Goal: Information Seeking & Learning: Learn about a topic

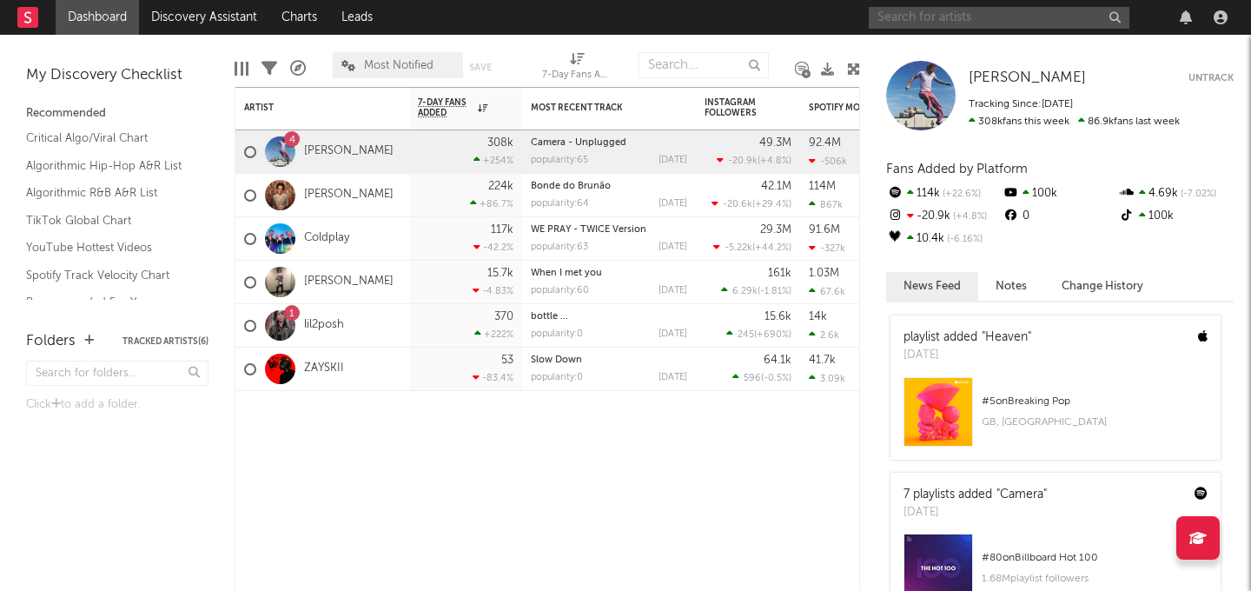
click at [932, 18] on input "text" at bounding box center [998, 18] width 261 height 22
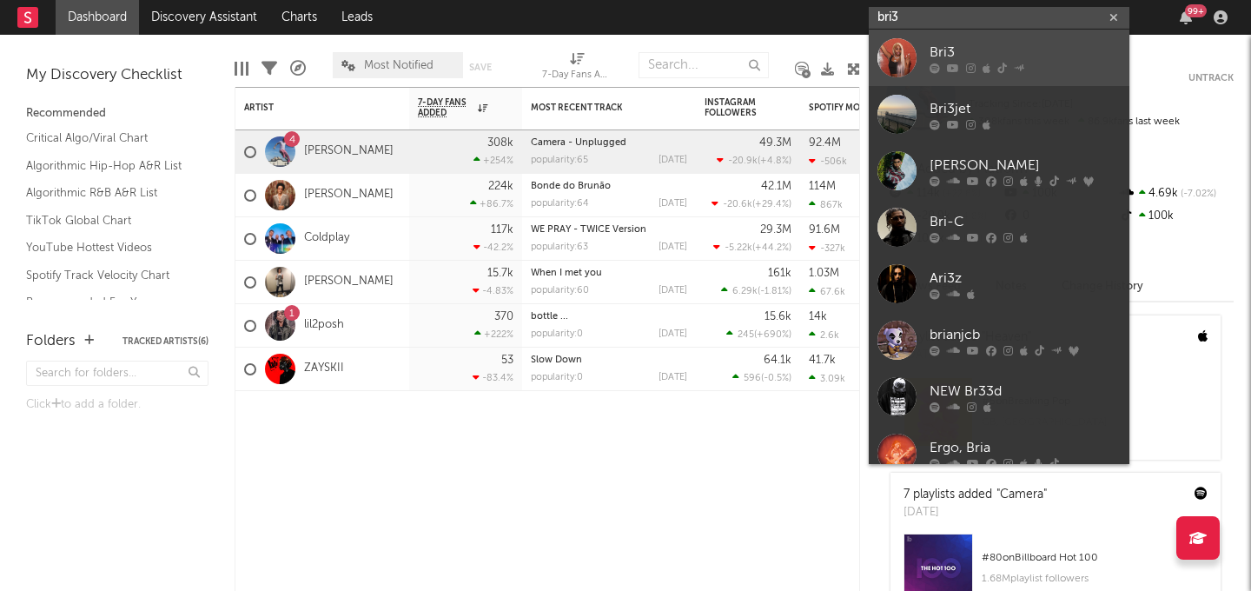
type input "bri3"
click at [900, 46] on div at bounding box center [896, 57] width 39 height 39
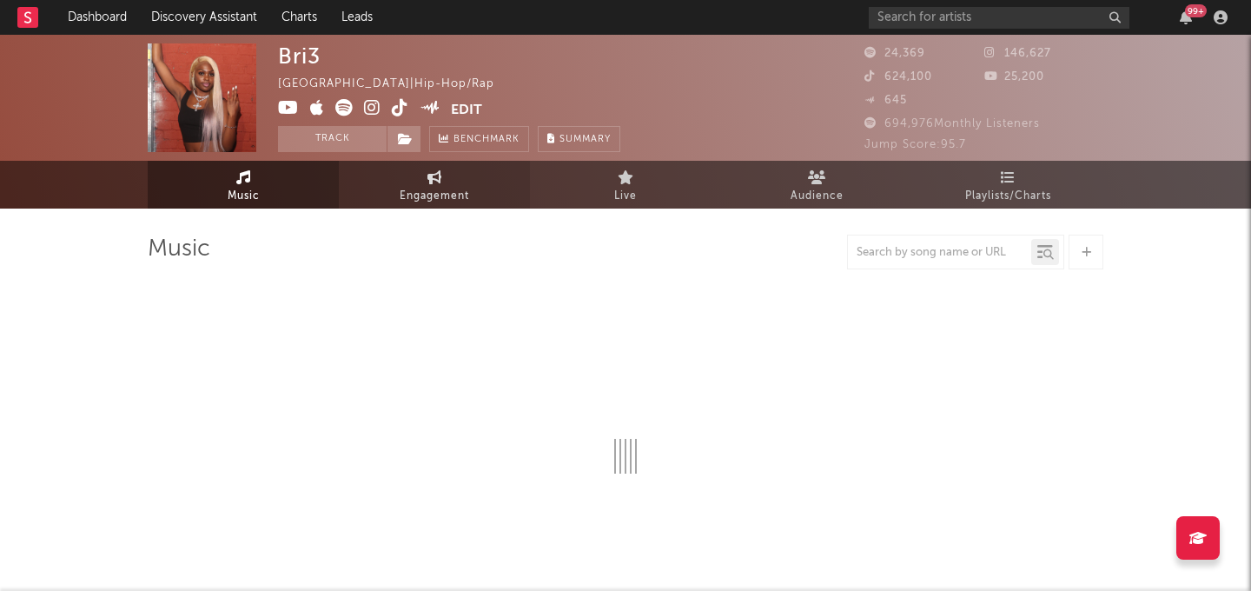
select select "6m"
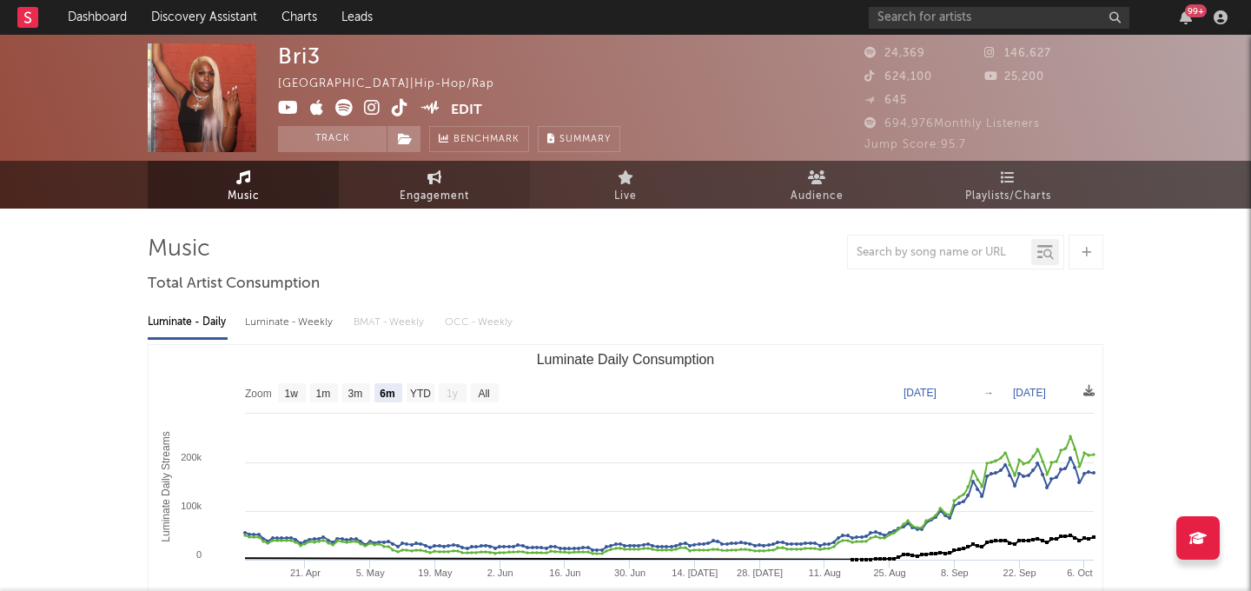
click at [485, 193] on link "Engagement" at bounding box center [434, 185] width 191 height 48
select select "1w"
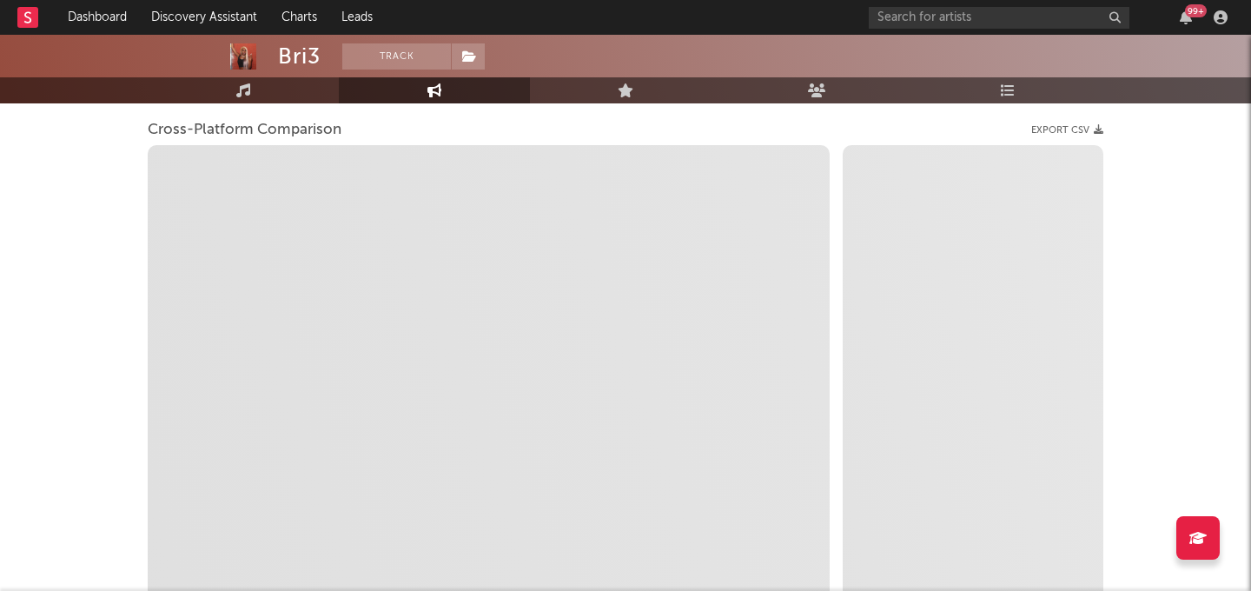
scroll to position [110, 0]
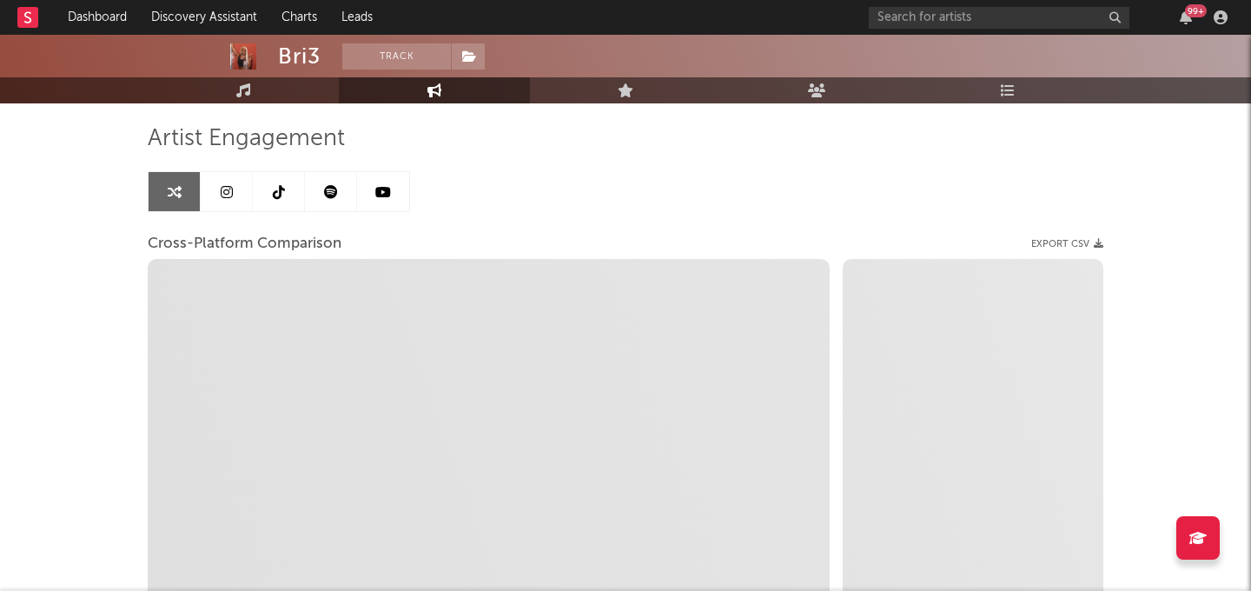
click at [274, 202] on link at bounding box center [279, 191] width 52 height 39
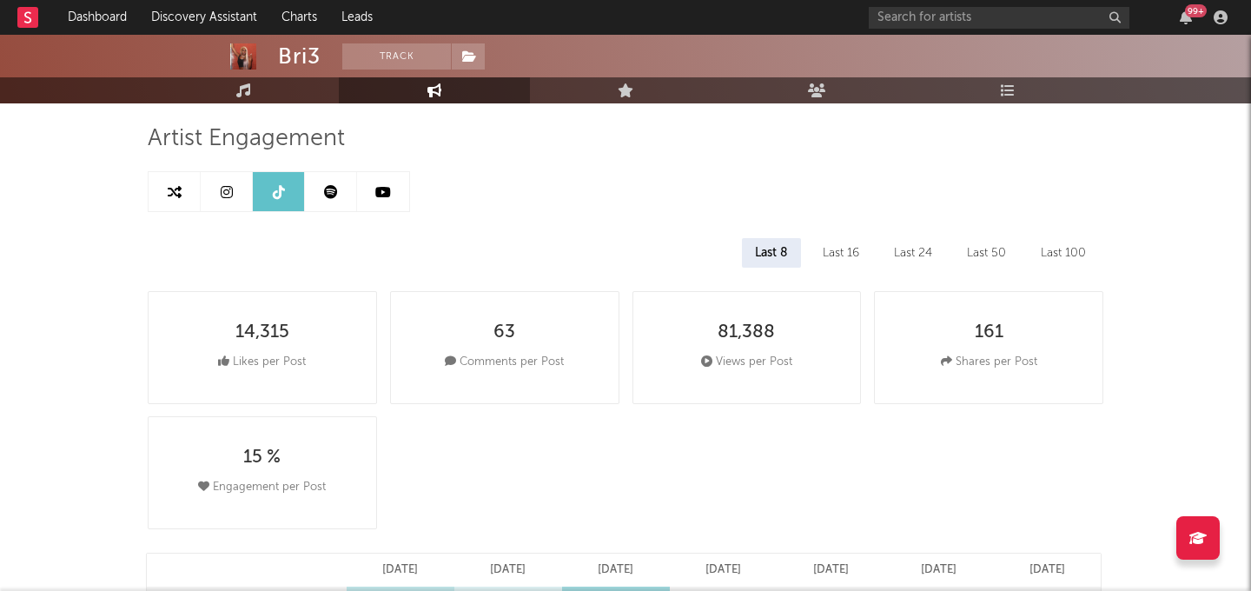
select select "6m"
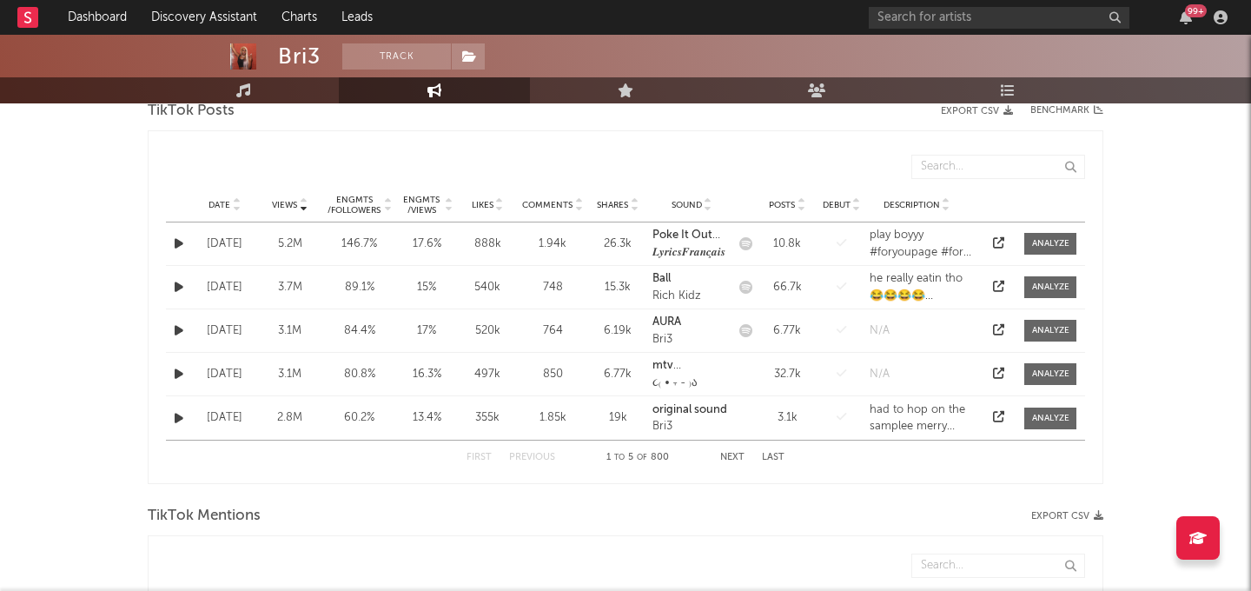
scroll to position [883, 0]
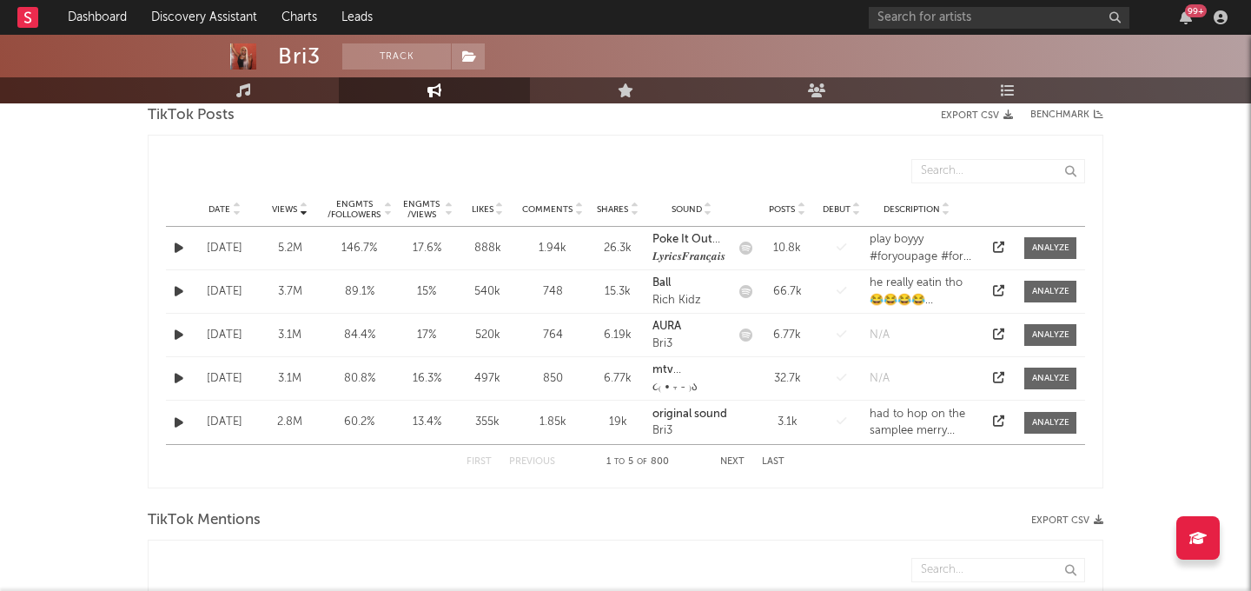
click at [777, 204] on span "Posts" at bounding box center [782, 209] width 26 height 10
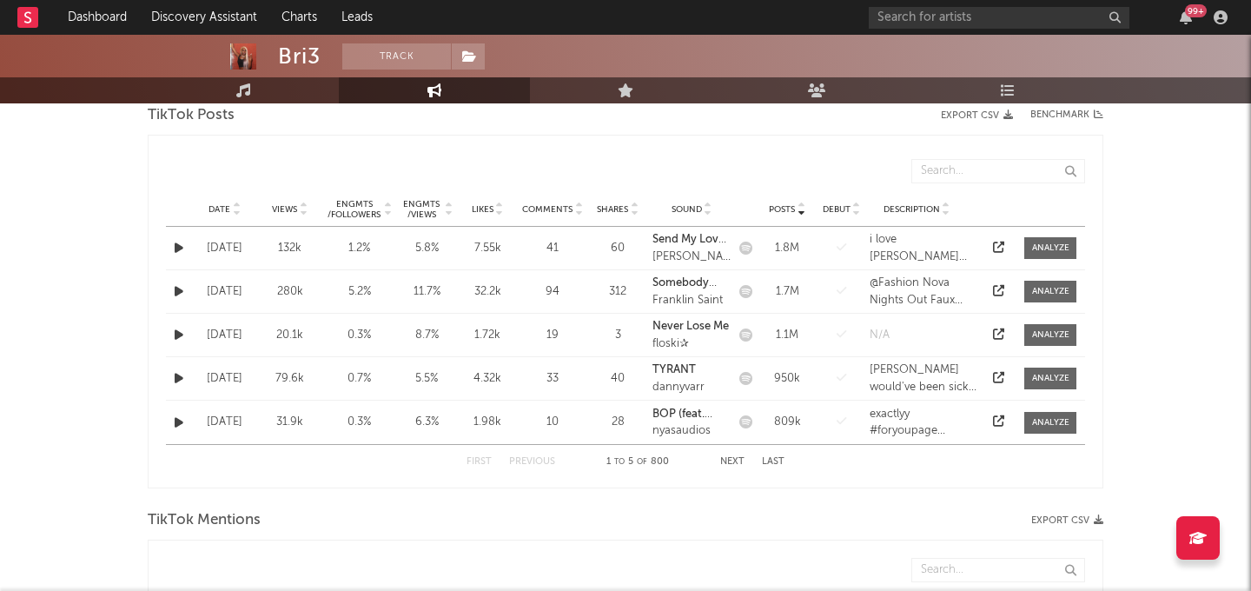
click at [686, 210] on span "Sound" at bounding box center [686, 209] width 30 height 10
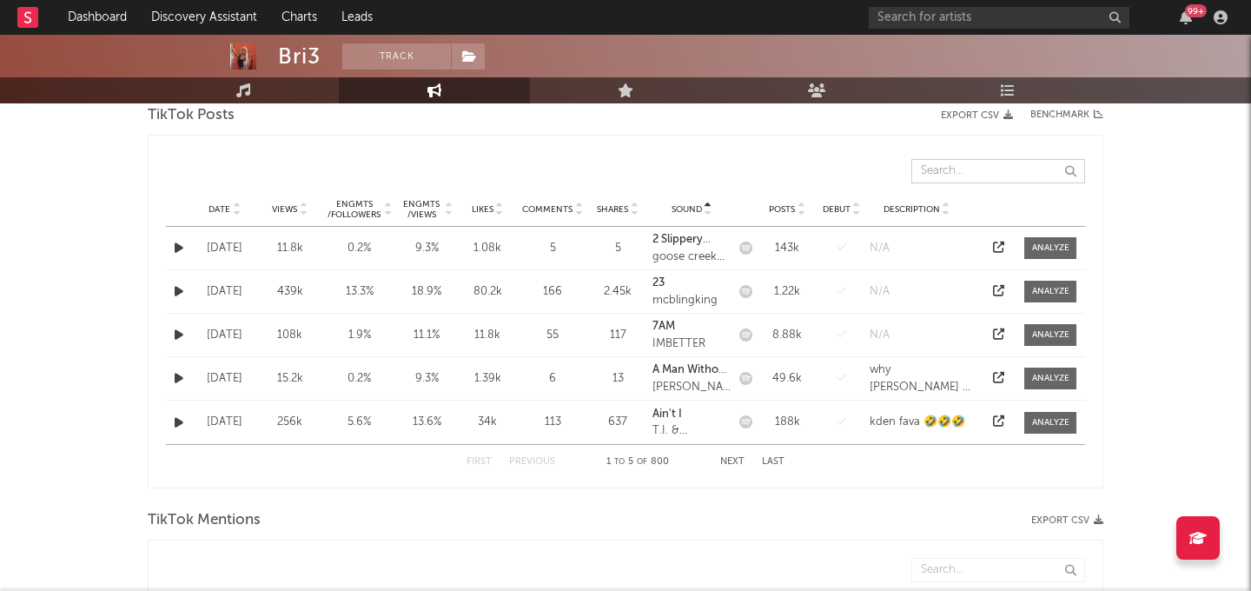
click at [940, 168] on input "text" at bounding box center [998, 171] width 174 height 24
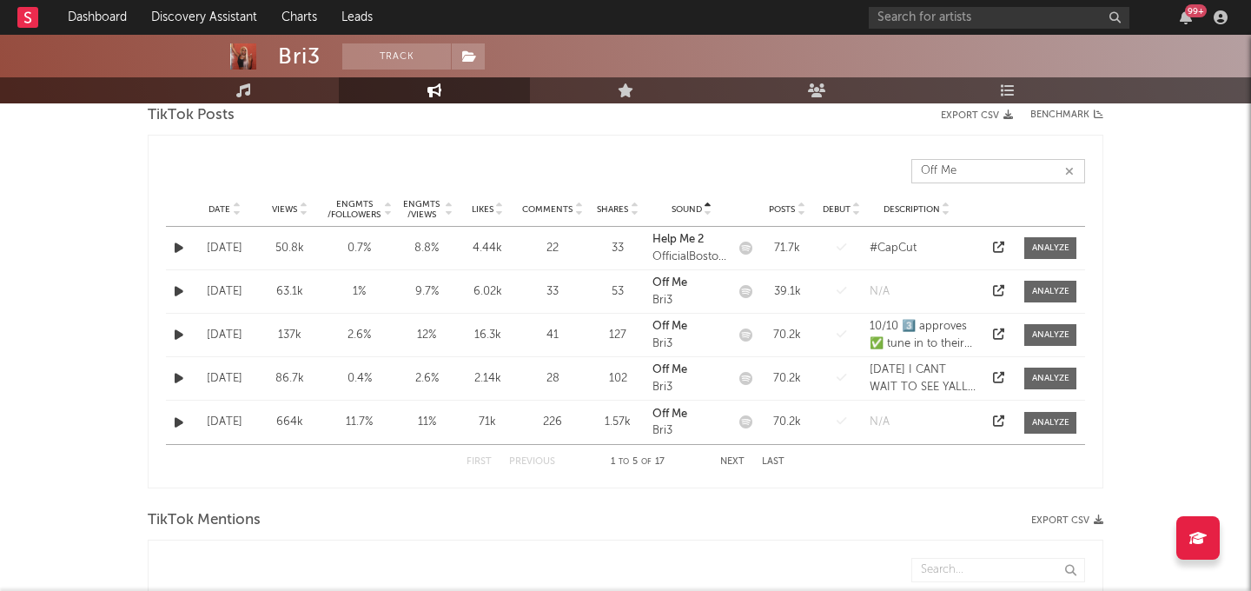
click at [736, 459] on button "Next" at bounding box center [732, 462] width 24 height 10
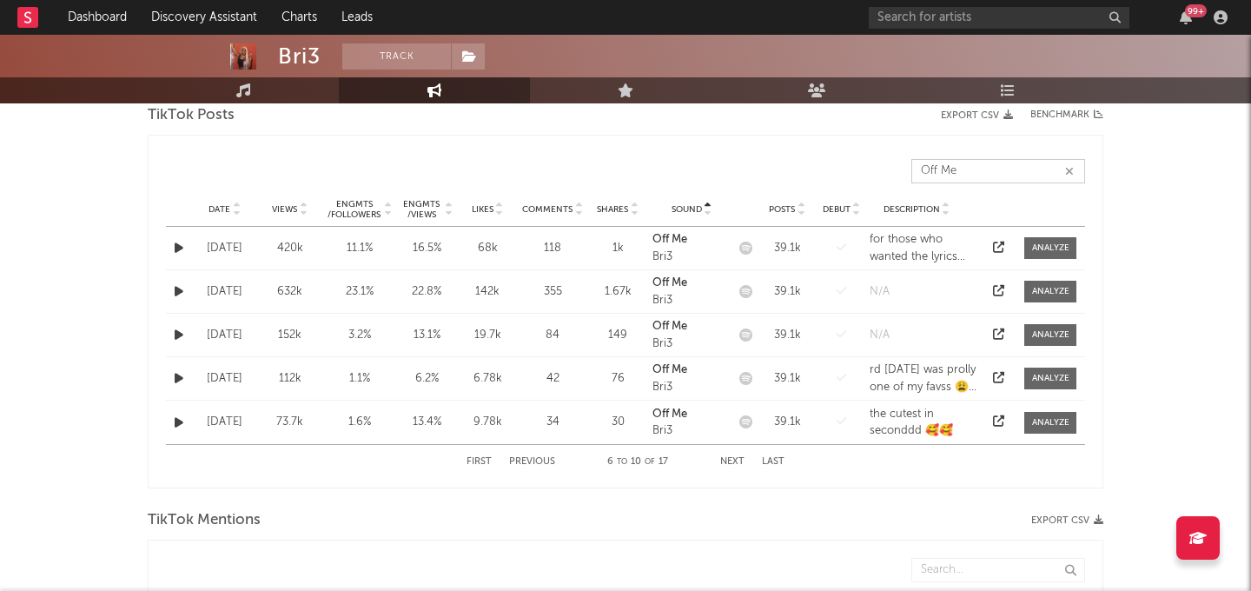
click at [736, 459] on button "Next" at bounding box center [732, 462] width 24 height 10
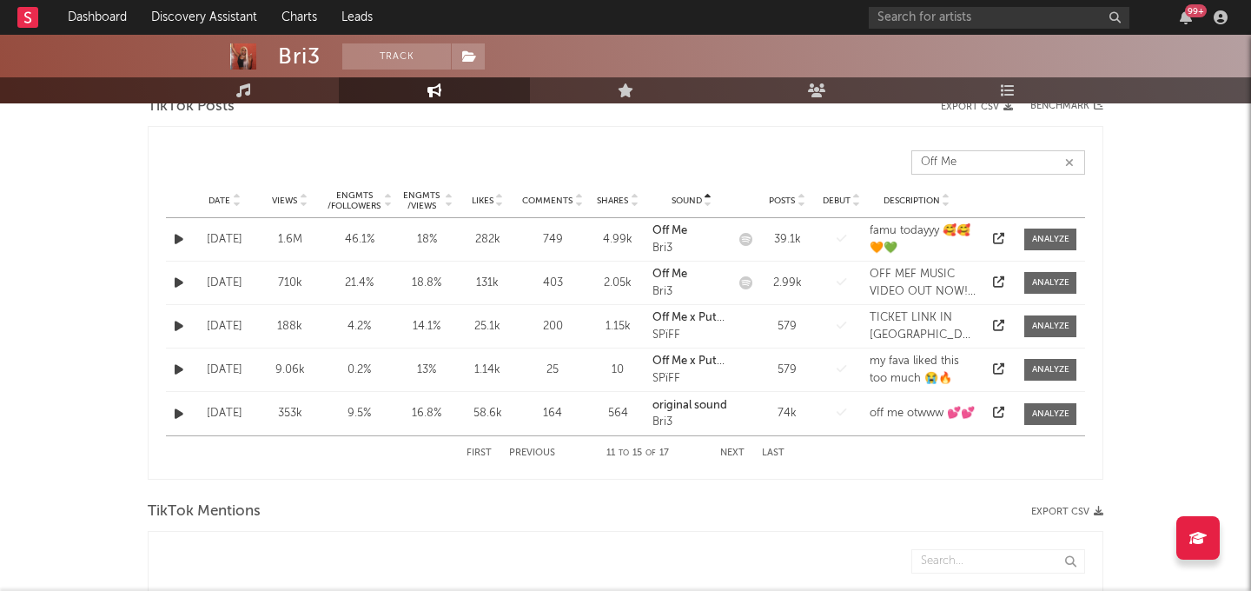
scroll to position [898, 0]
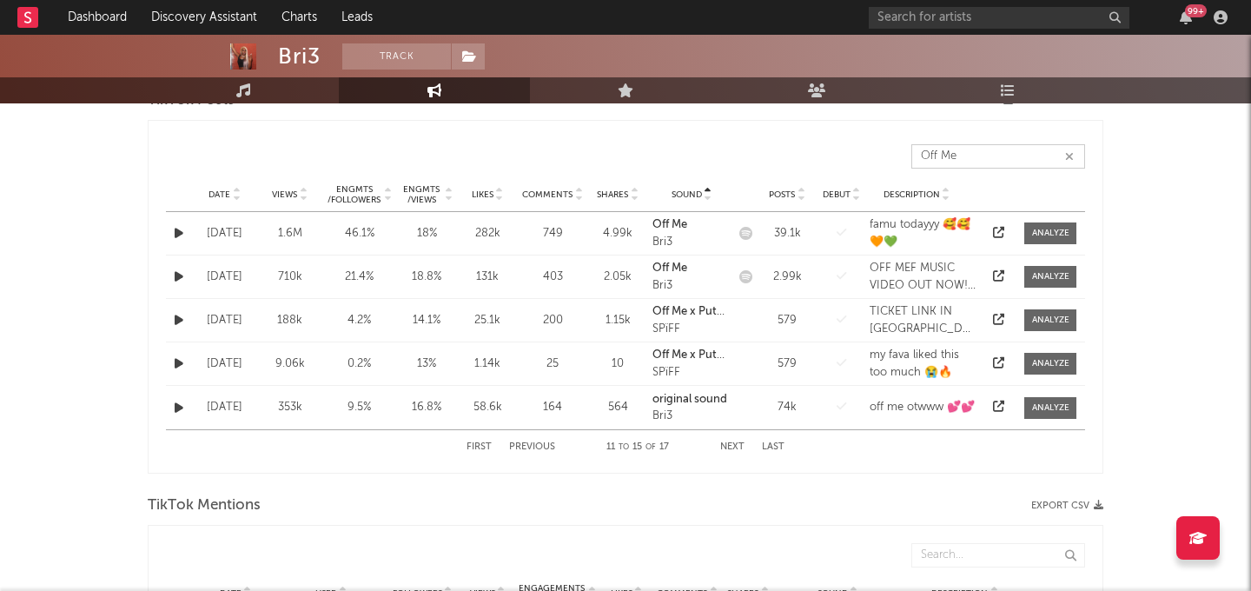
click at [732, 444] on button "Next" at bounding box center [732, 447] width 24 height 10
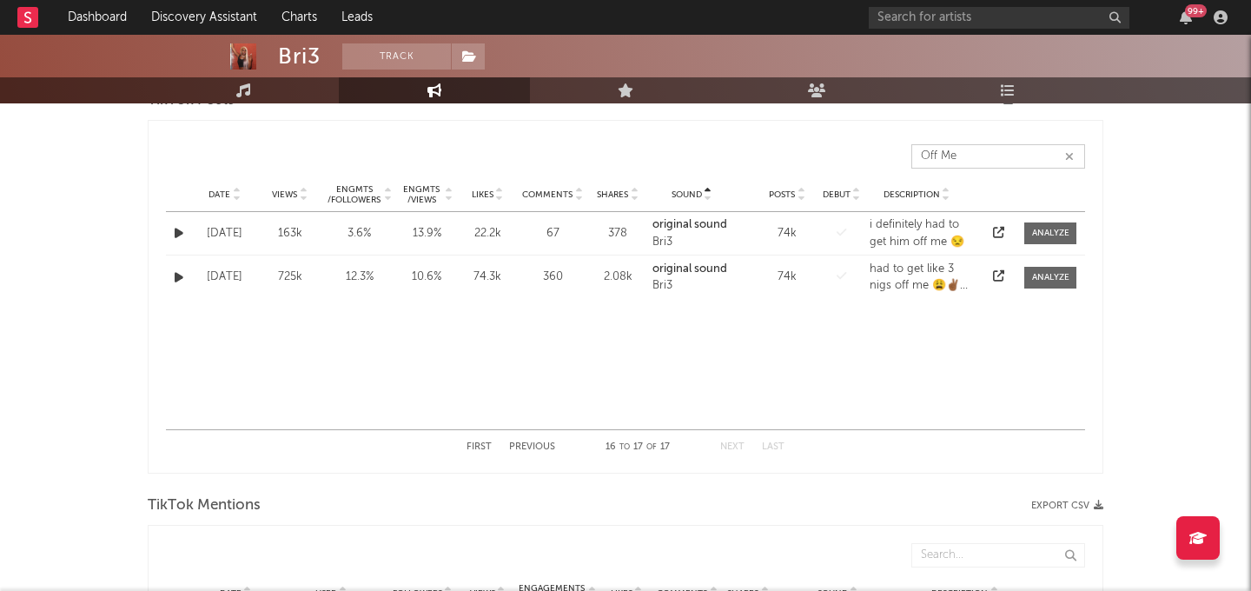
click at [768, 446] on button "Last" at bounding box center [773, 447] width 23 height 10
click at [530, 445] on button "Previous" at bounding box center [532, 447] width 46 height 10
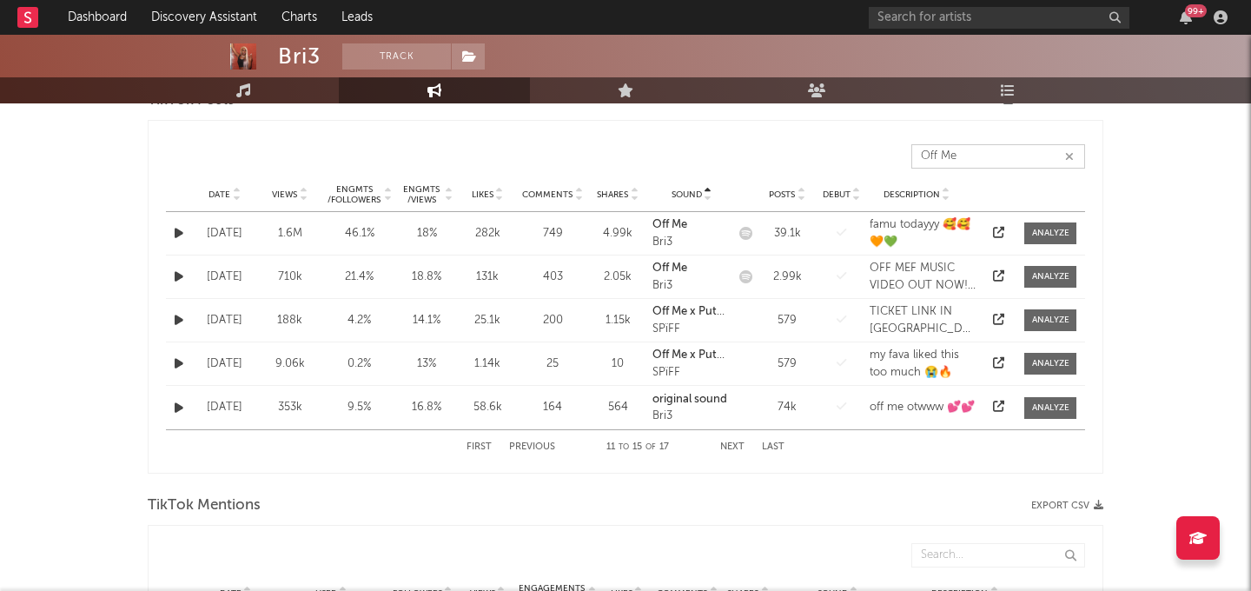
click at [730, 444] on button "Next" at bounding box center [732, 447] width 24 height 10
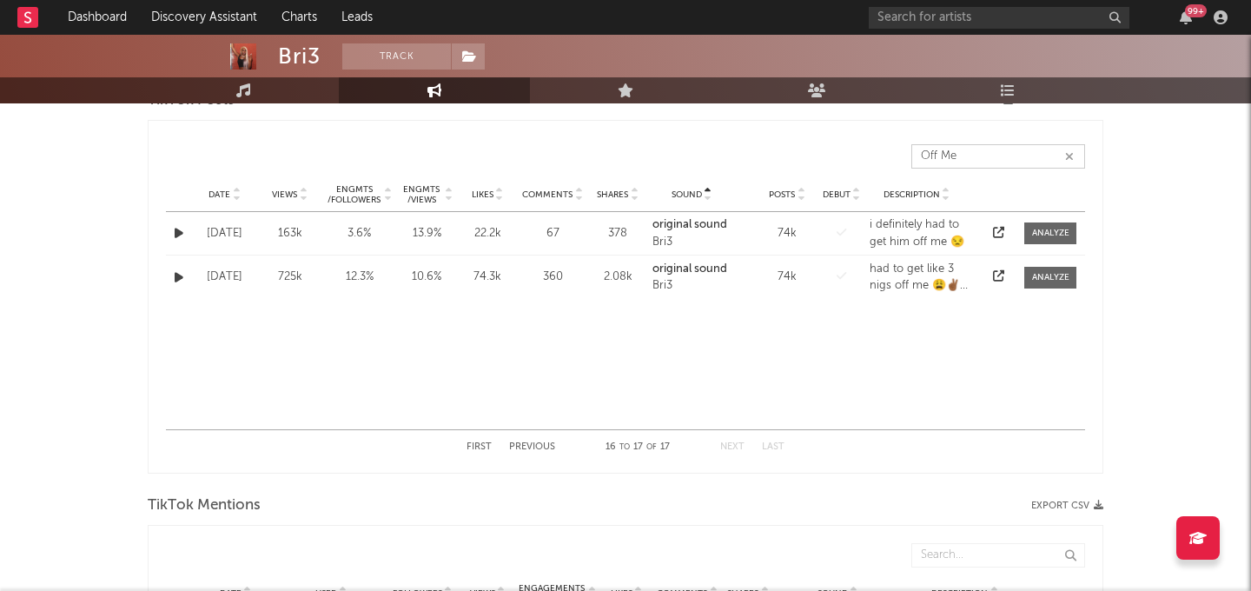
type input "Off Me"
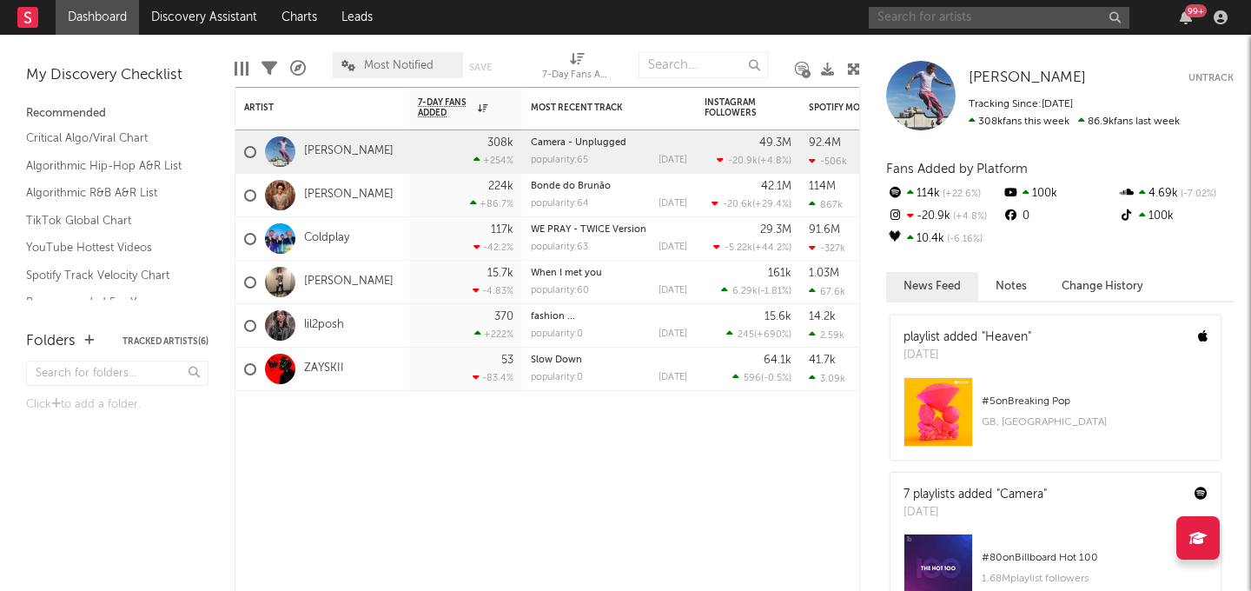
click at [933, 19] on input "text" at bounding box center [998, 18] width 261 height 22
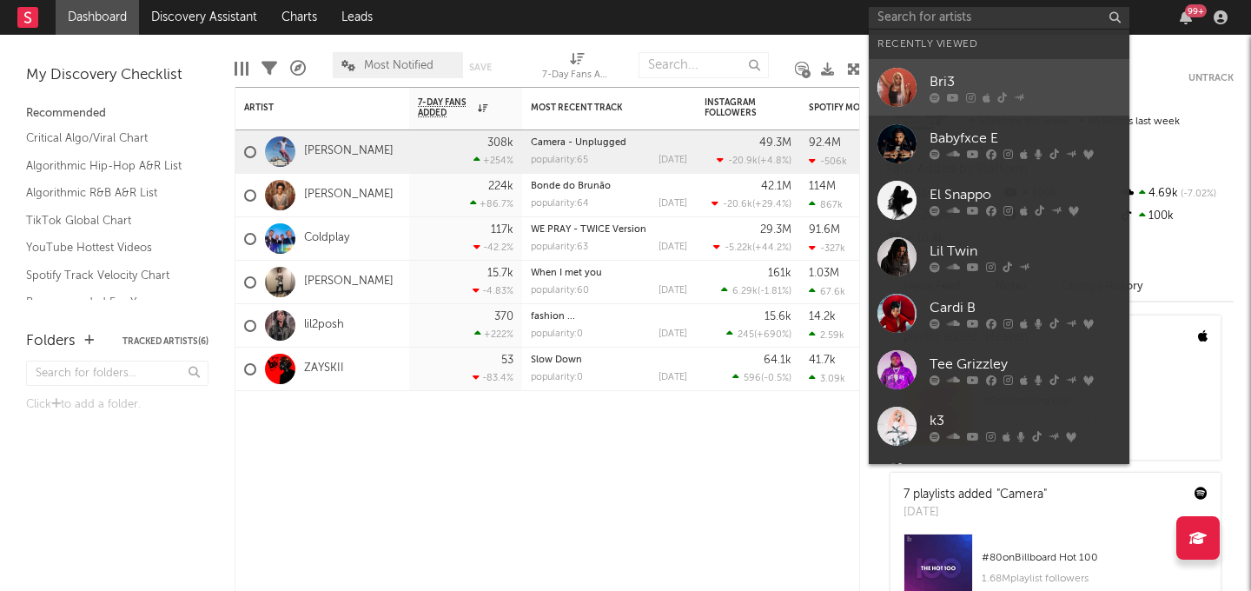
click at [915, 68] on div at bounding box center [896, 87] width 39 height 39
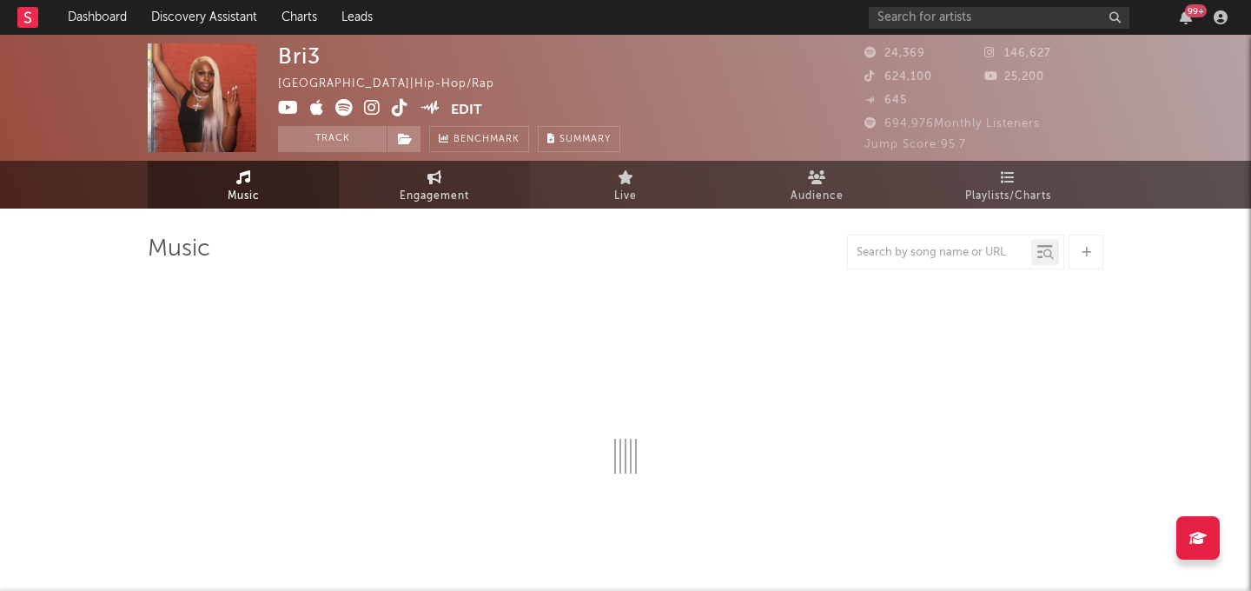
click at [414, 191] on span "Engagement" at bounding box center [433, 196] width 69 height 21
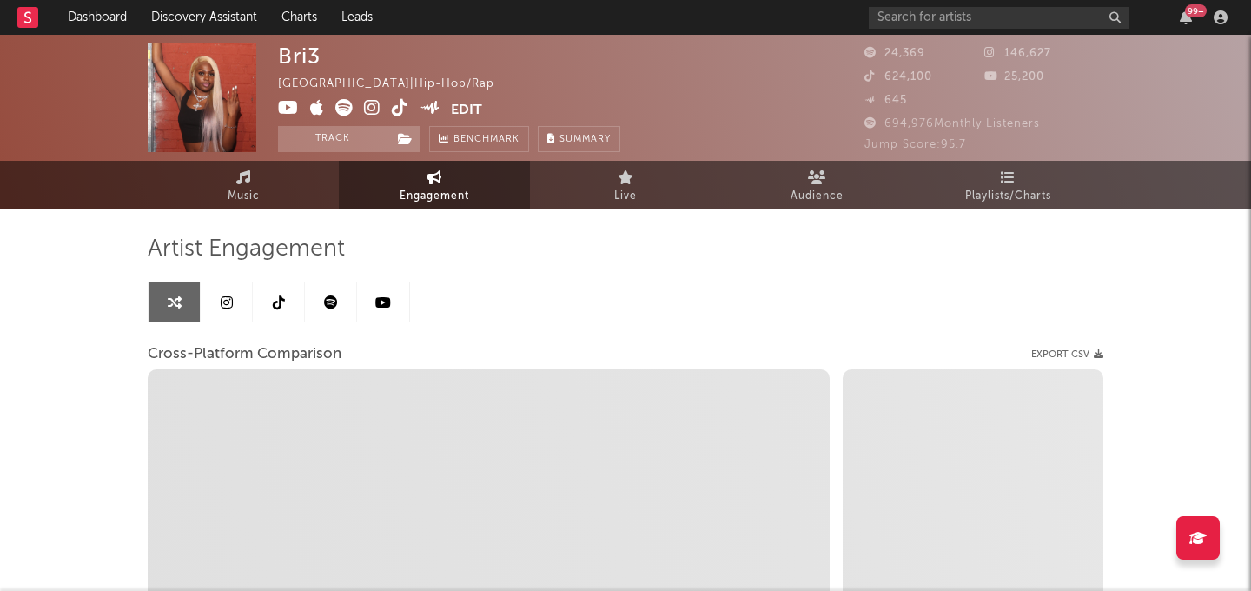
select select "1w"
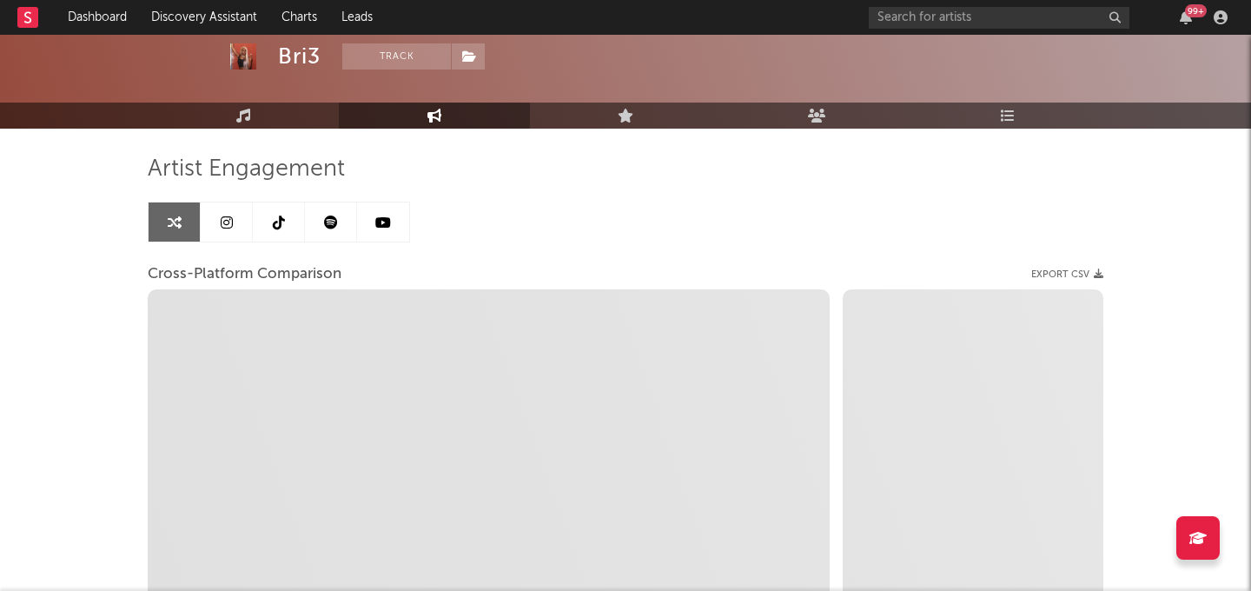
scroll to position [81, 0]
select select "1m"
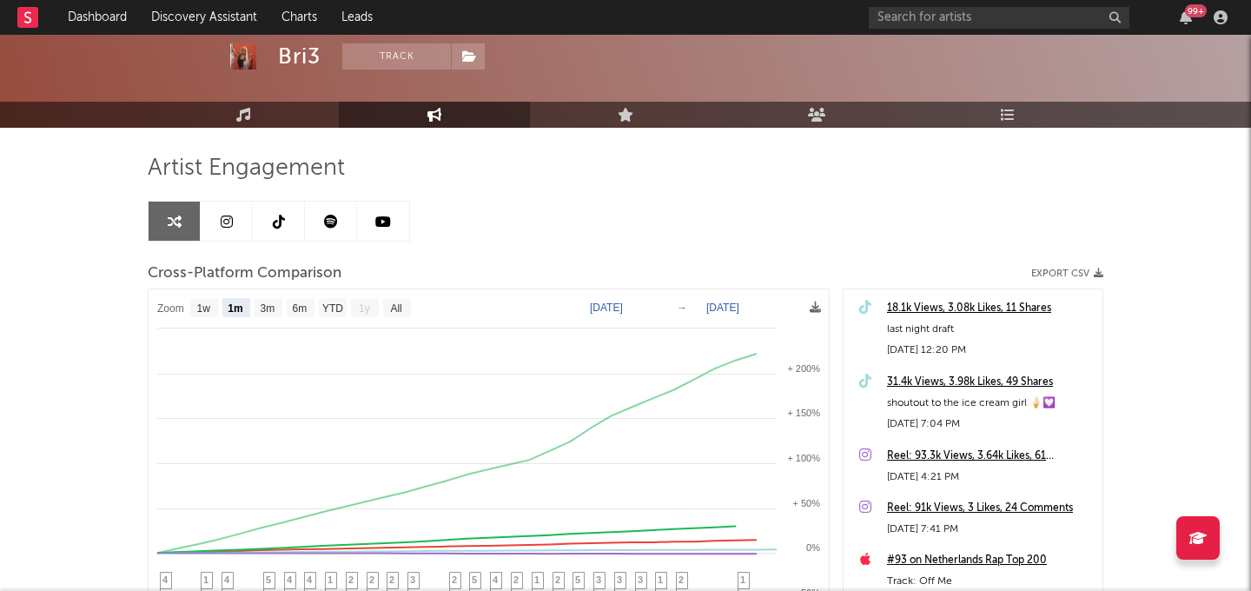
click at [266, 215] on link at bounding box center [279, 220] width 52 height 39
select select "6m"
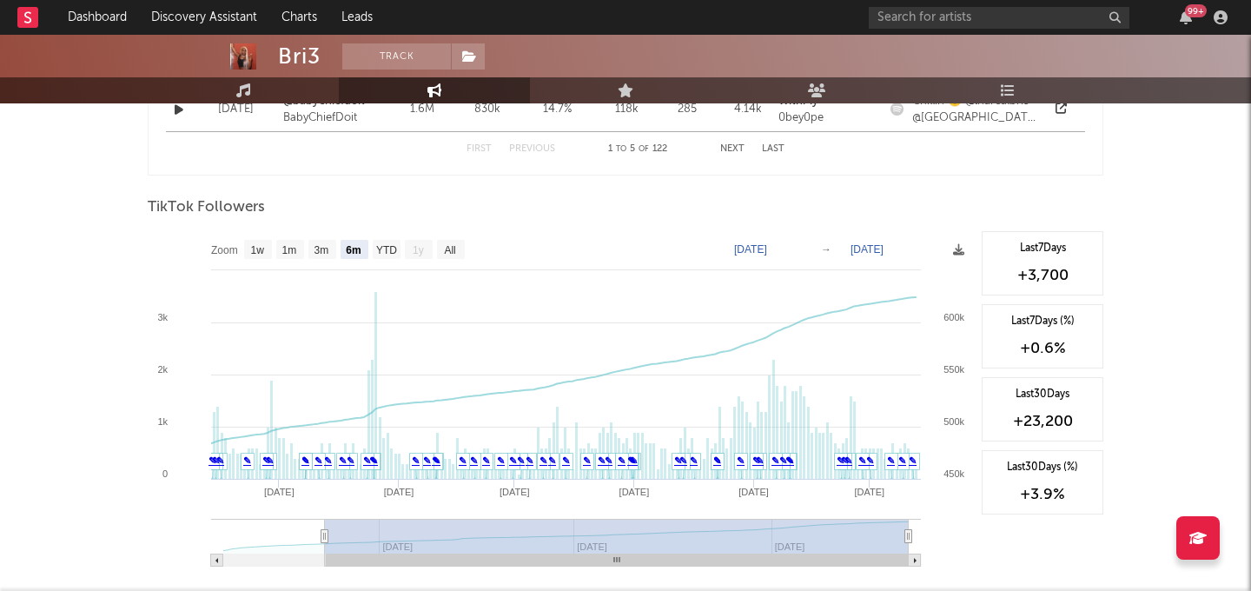
scroll to position [1614, 0]
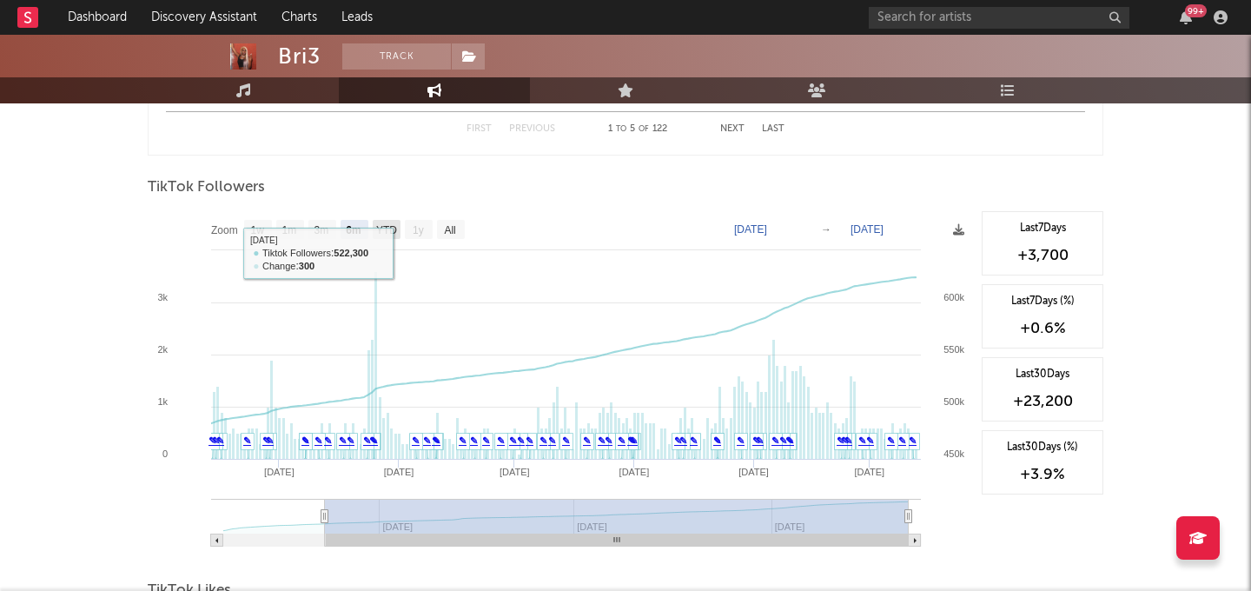
click at [384, 226] on text "YTD" at bounding box center [386, 230] width 21 height 12
select select "YTD"
type input "2025-03-12"
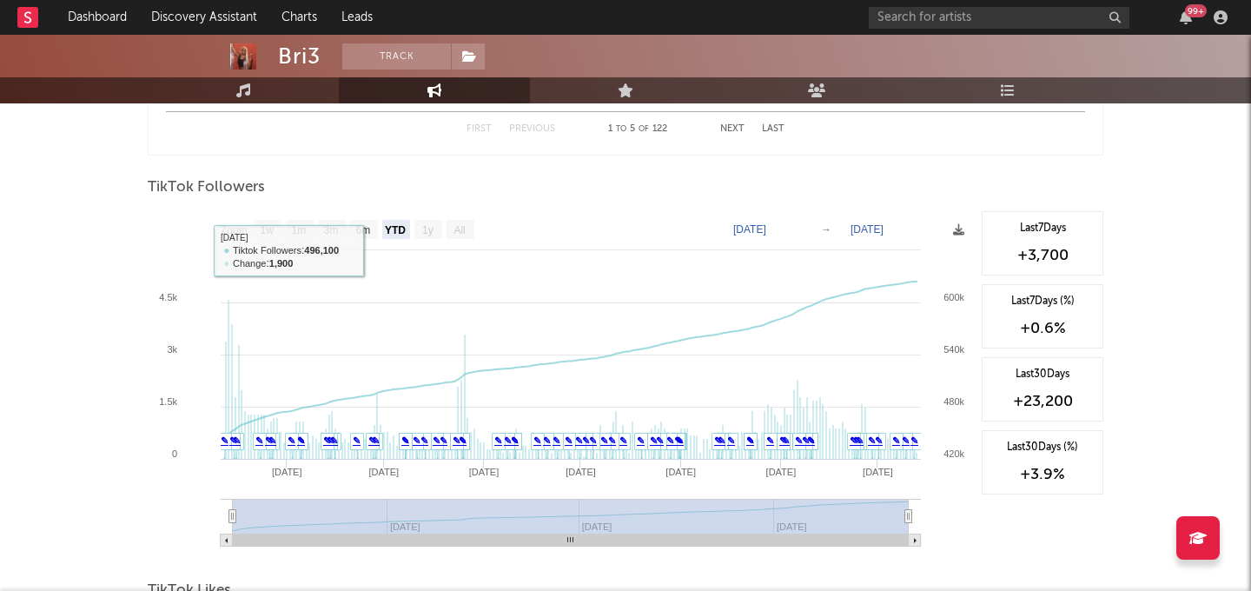
click at [425, 228] on text "1y" at bounding box center [427, 230] width 11 height 12
click at [432, 230] on text "1y" at bounding box center [427, 230] width 11 height 12
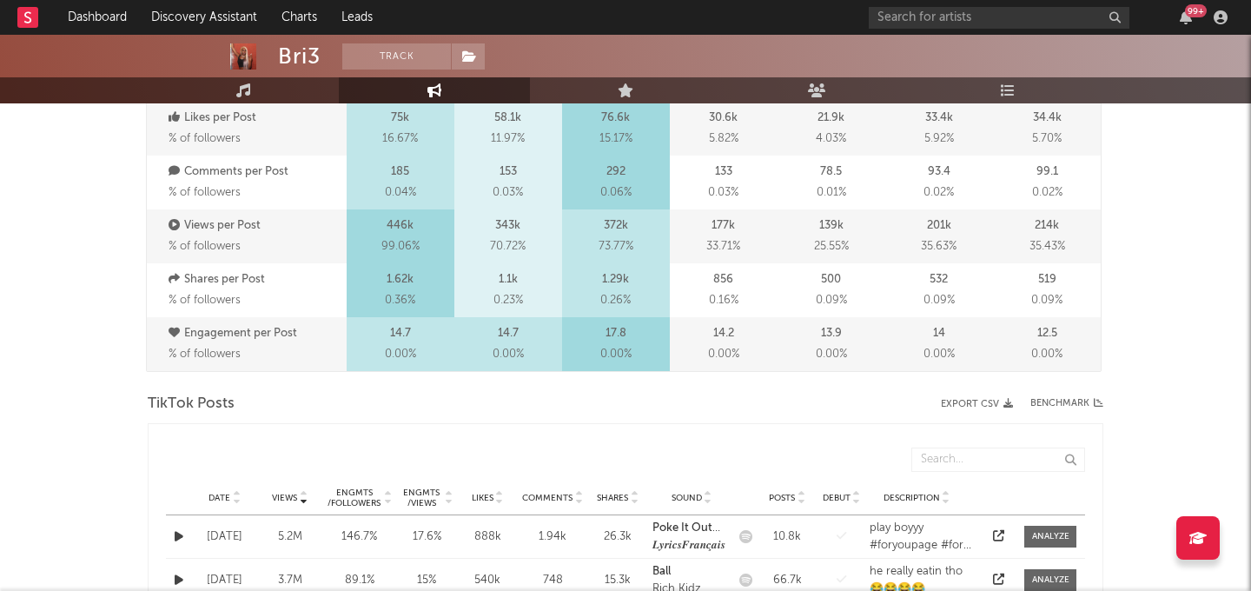
scroll to position [0, 0]
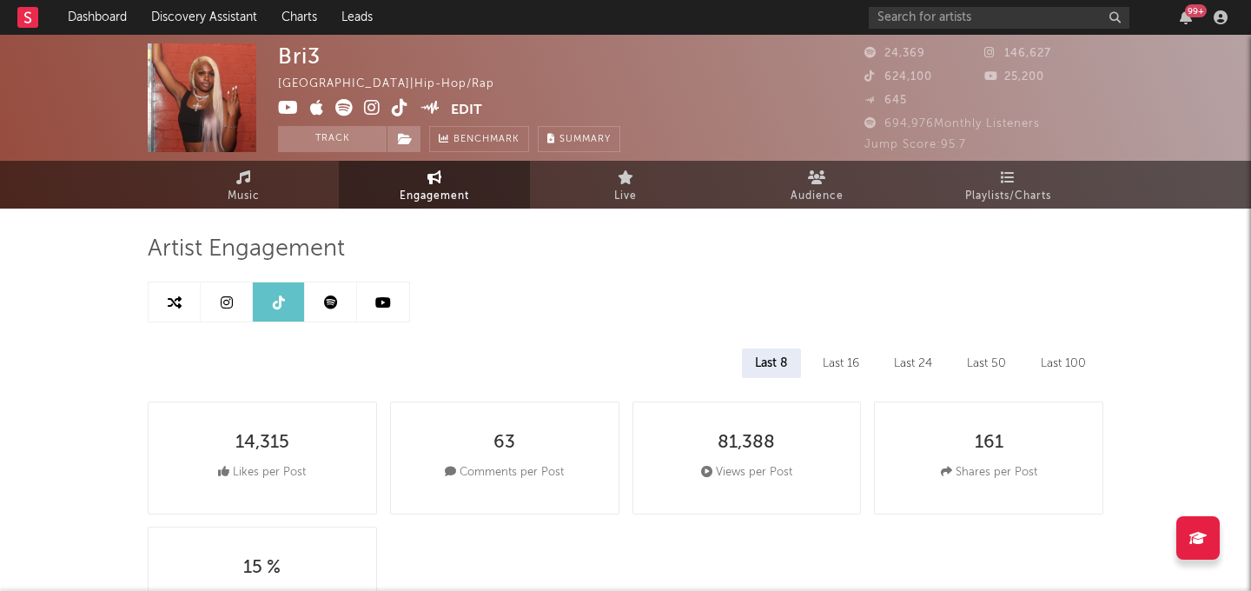
click at [377, 295] on icon at bounding box center [383, 302] width 16 height 14
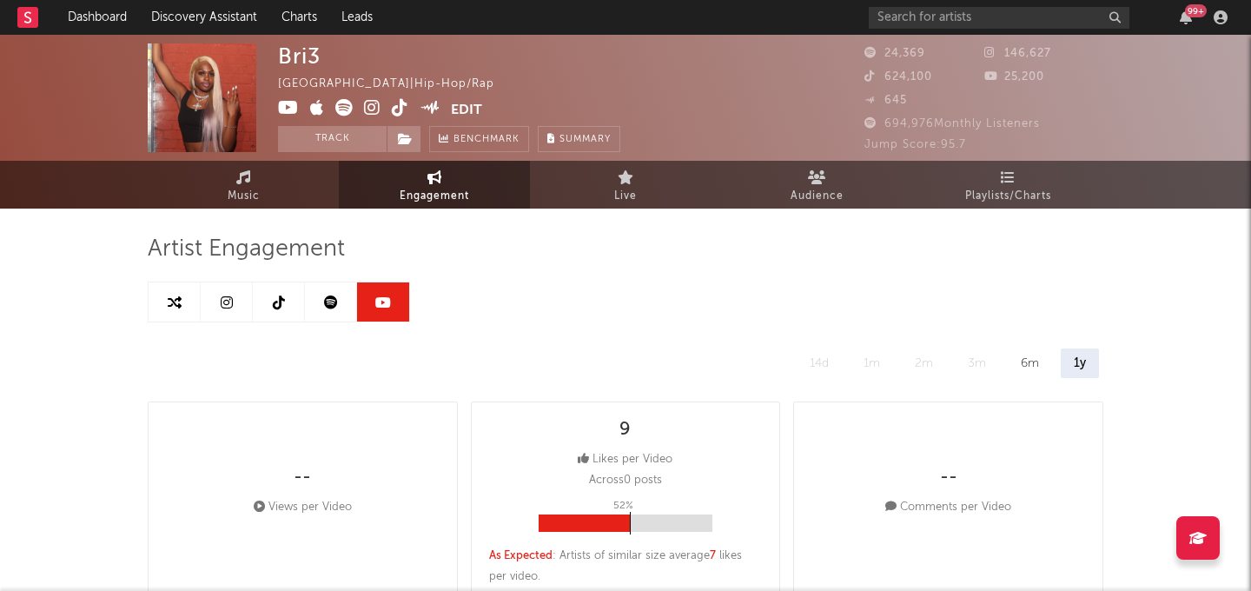
select select "6m"
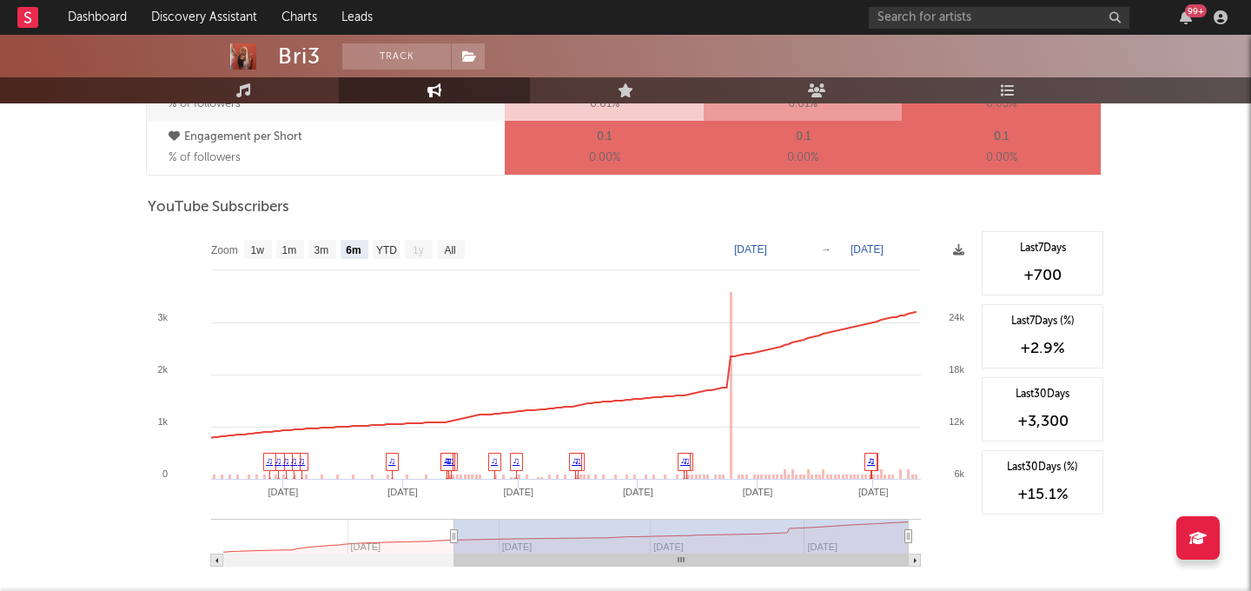
scroll to position [1352, 0]
click at [388, 248] on text "YTD" at bounding box center [386, 249] width 21 height 12
select select "YTD"
type input "2025-01-09"
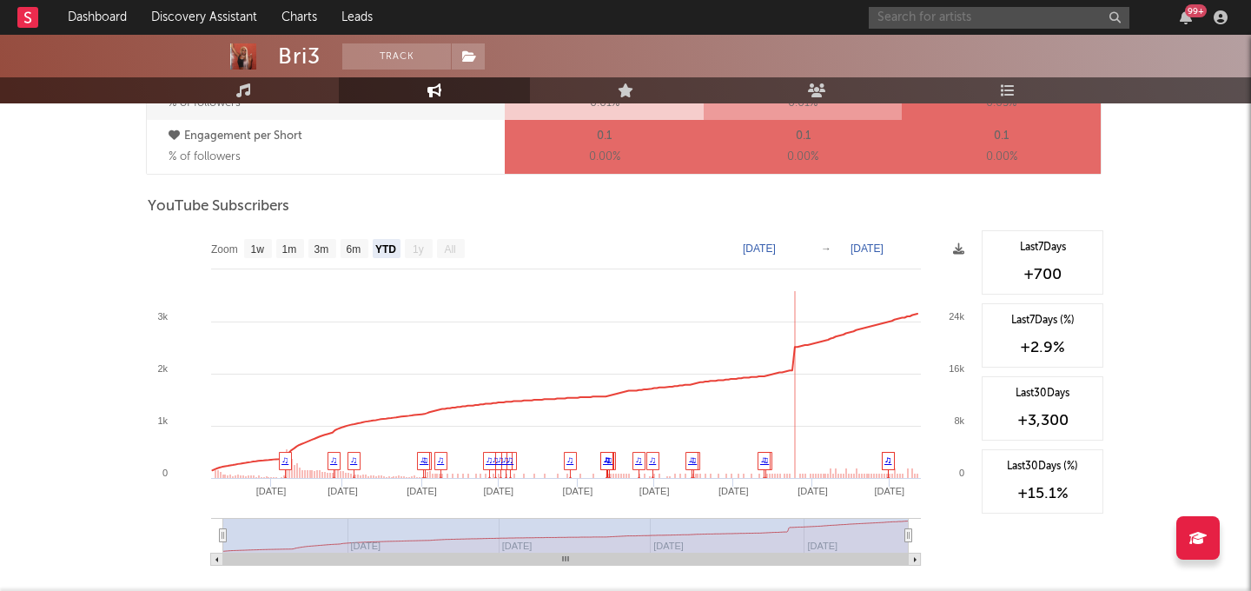
click at [959, 17] on input "text" at bounding box center [998, 18] width 261 height 22
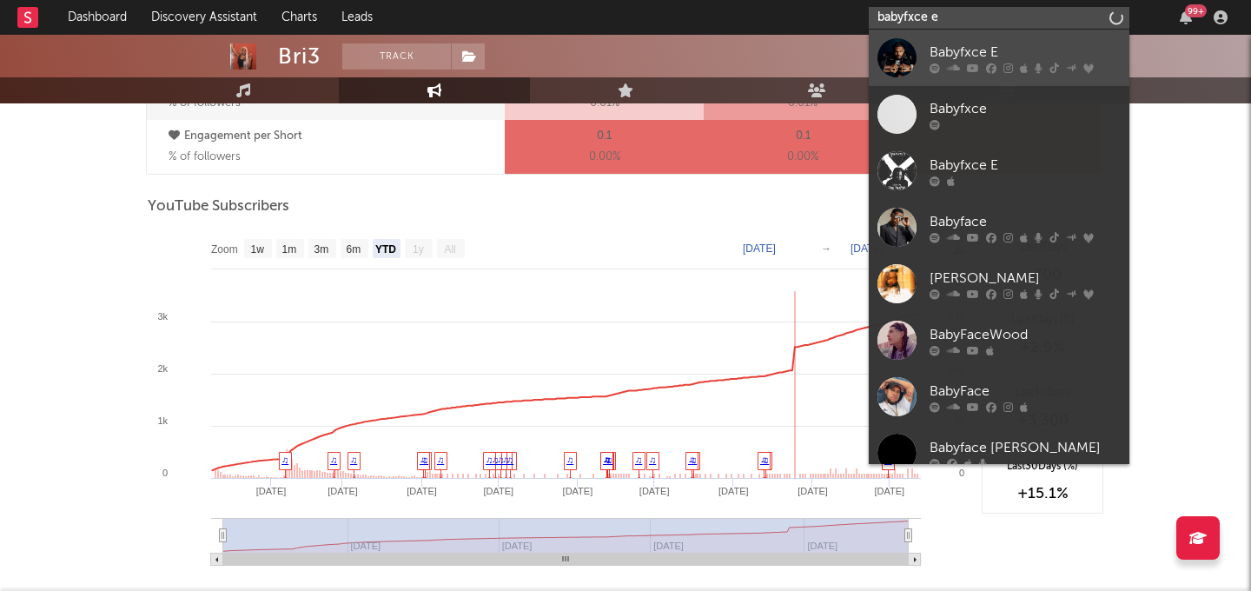
type input "babyfxce e"
click at [988, 44] on div "Babyfxce E" at bounding box center [1024, 52] width 191 height 21
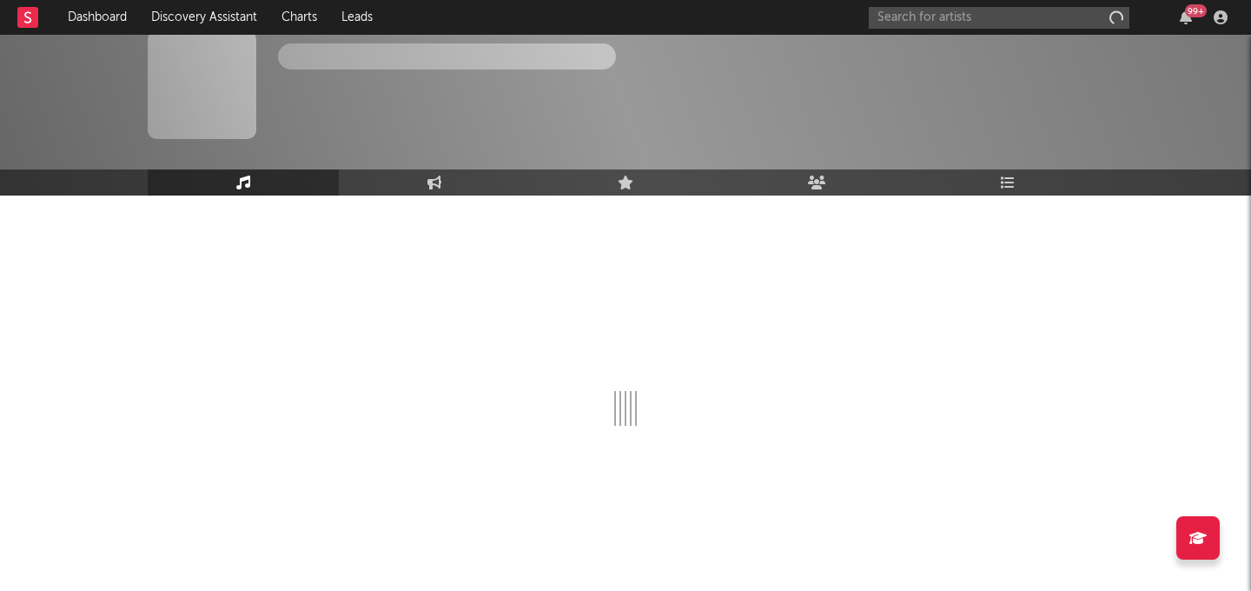
scroll to position [13, 0]
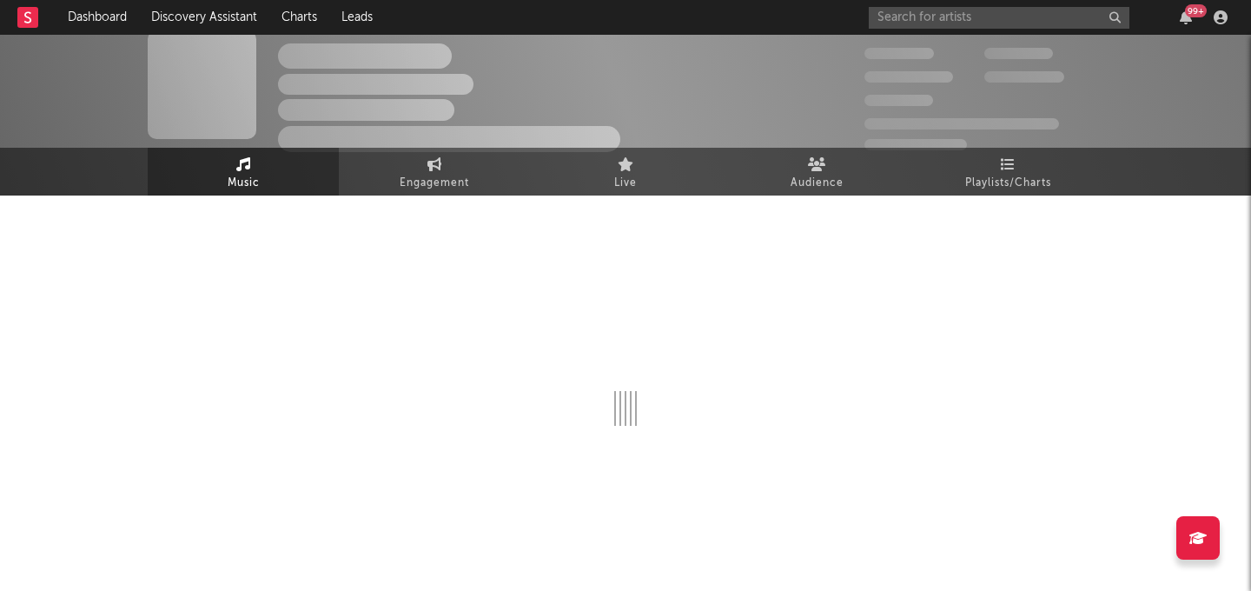
select select "6m"
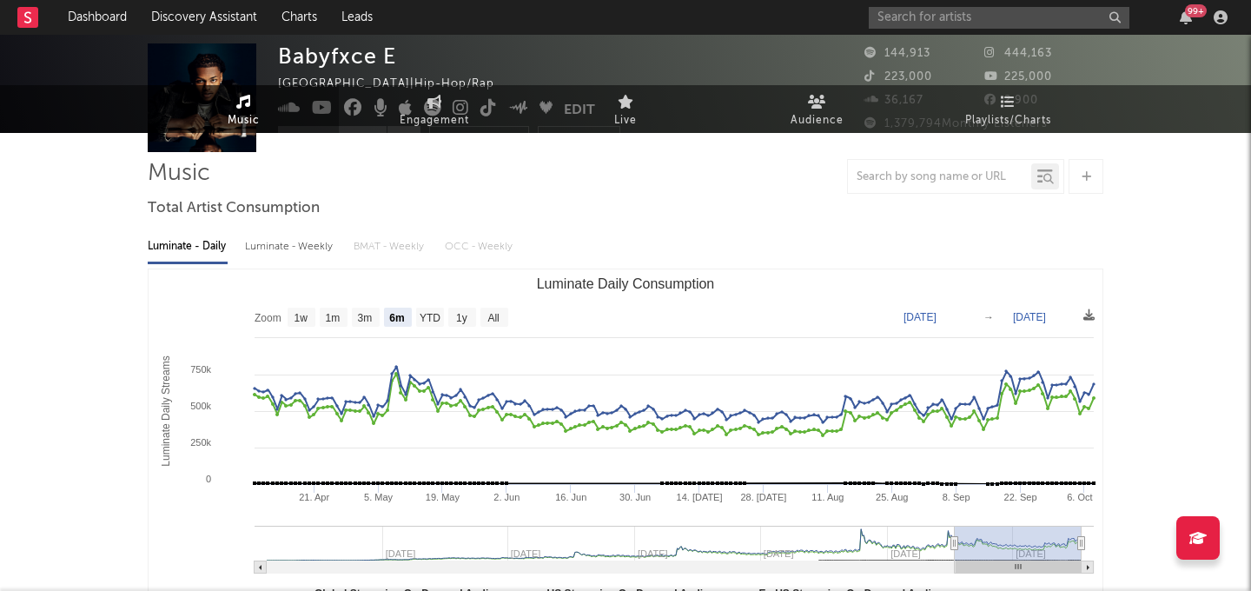
scroll to position [0, 0]
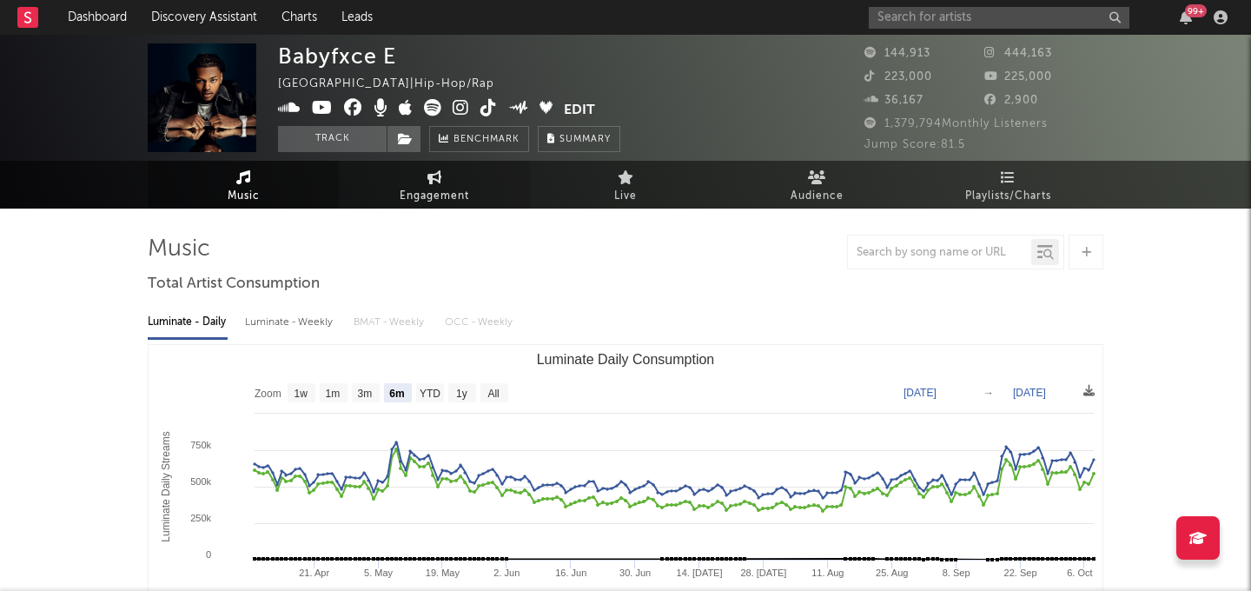
click at [427, 195] on span "Engagement" at bounding box center [433, 196] width 69 height 21
select select "1w"
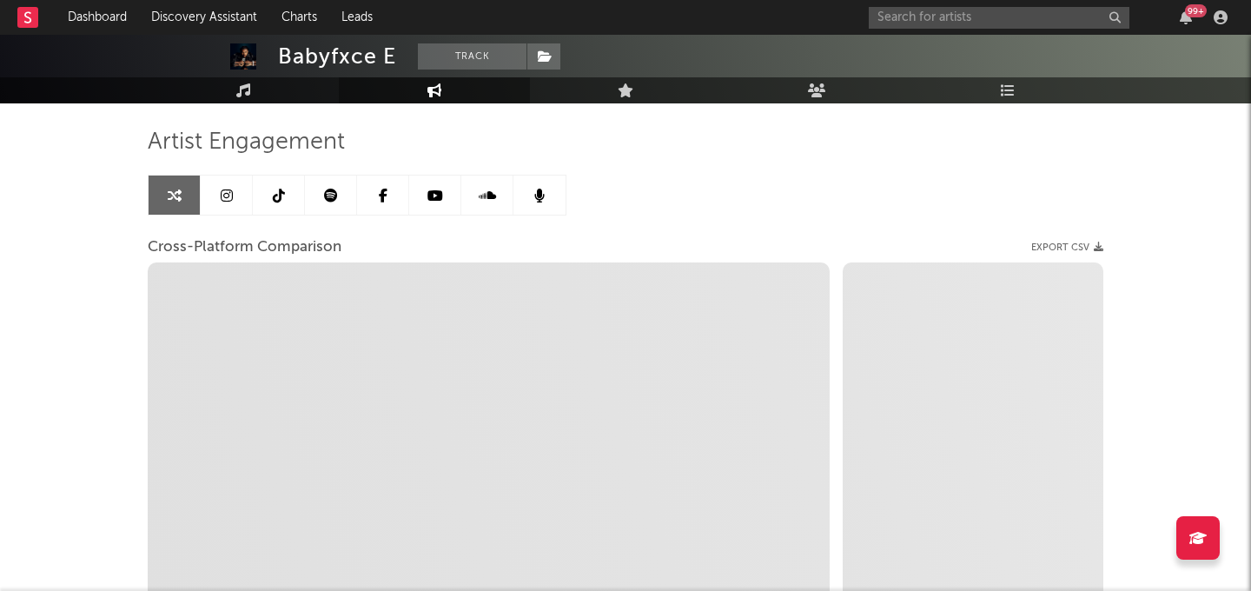
scroll to position [113, 0]
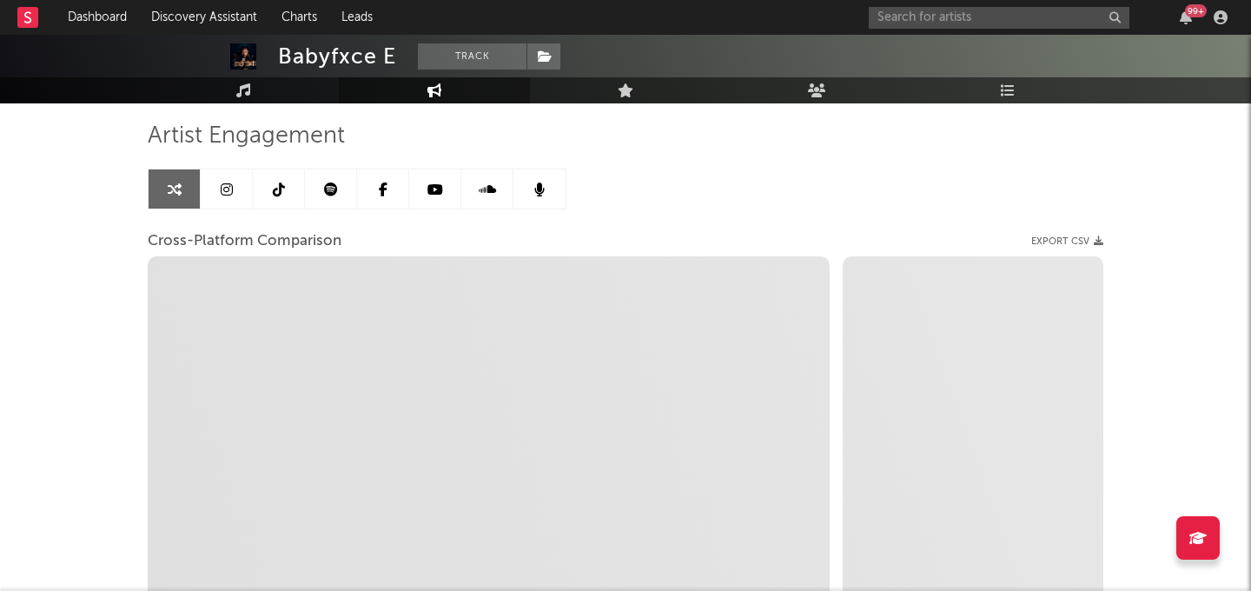
select select "1m"
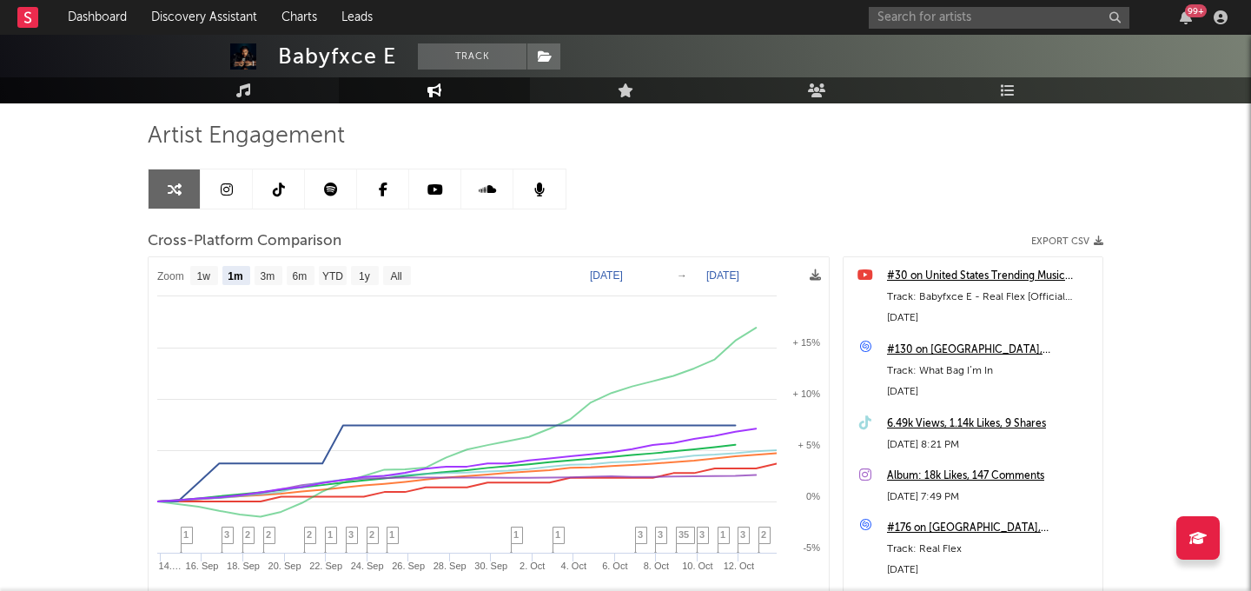
click at [233, 188] on link at bounding box center [227, 188] width 52 height 39
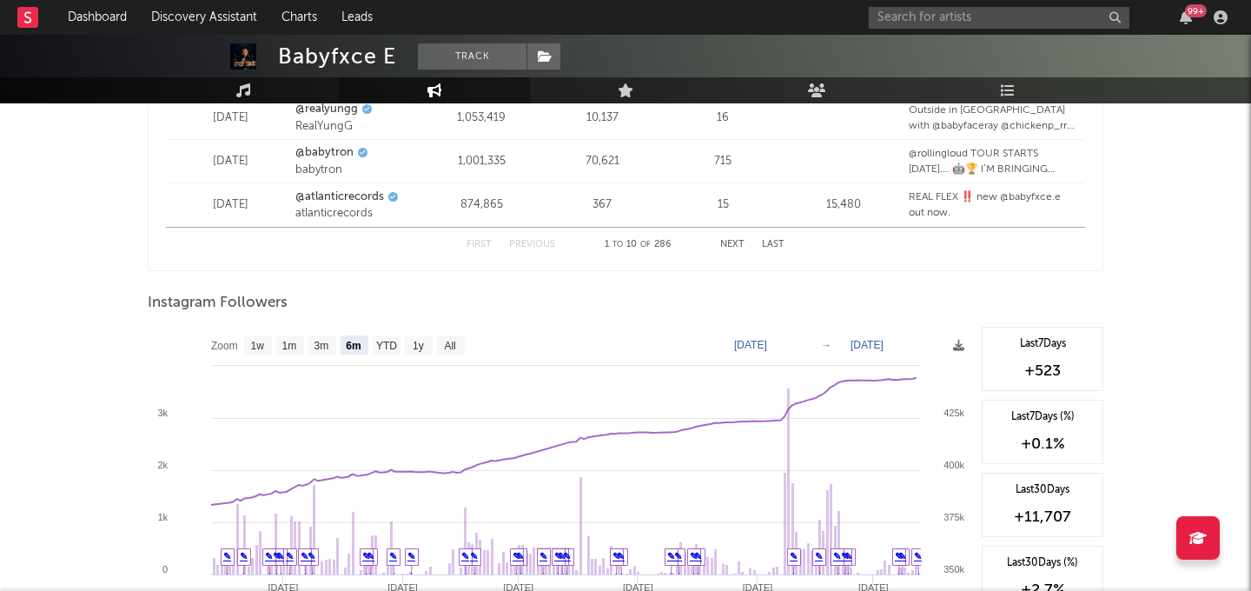
scroll to position [2501, 0]
click at [390, 343] on text "YTD" at bounding box center [386, 346] width 21 height 12
select select "YTD"
type input "2025-01-01"
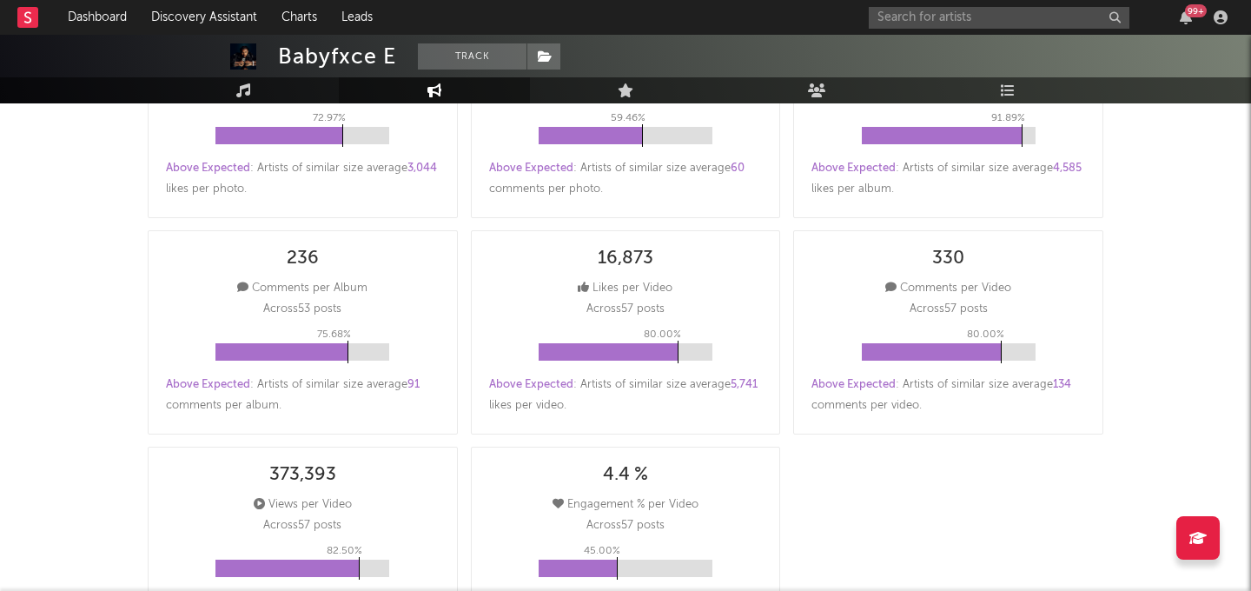
scroll to position [0, 0]
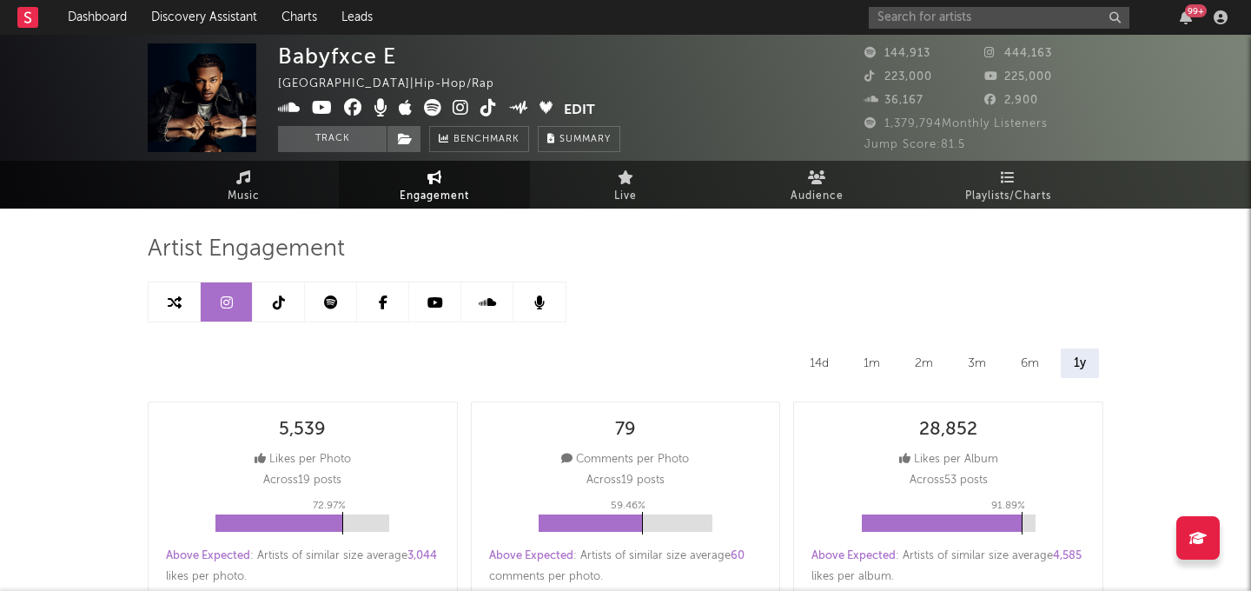
click at [424, 303] on link at bounding box center [435, 301] width 52 height 39
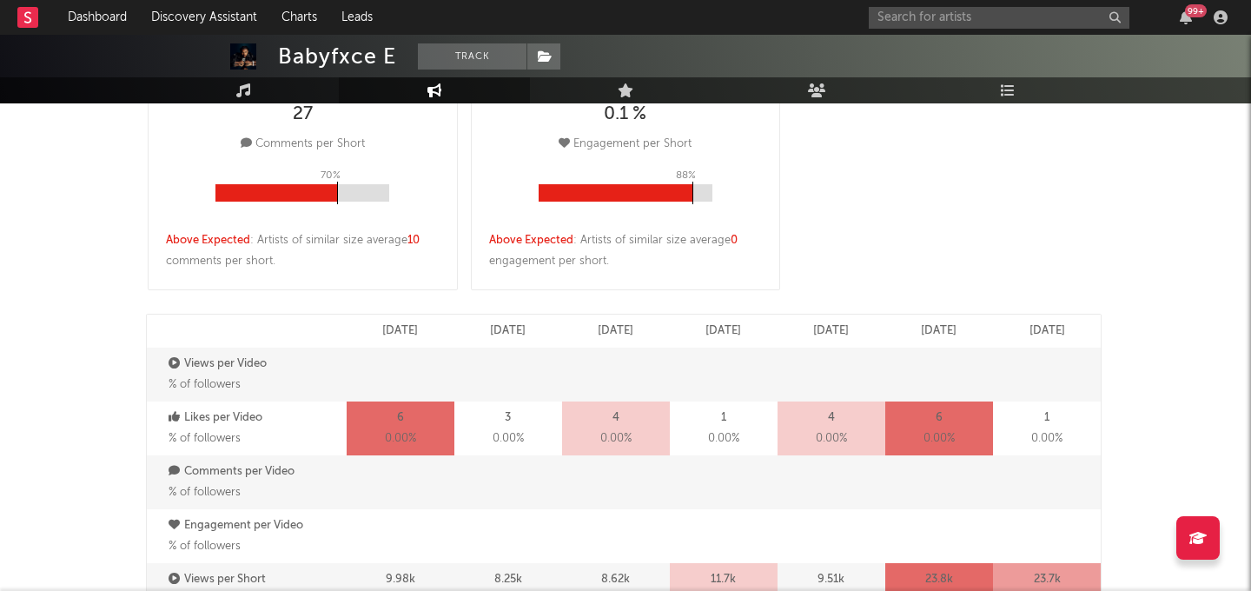
select select "6m"
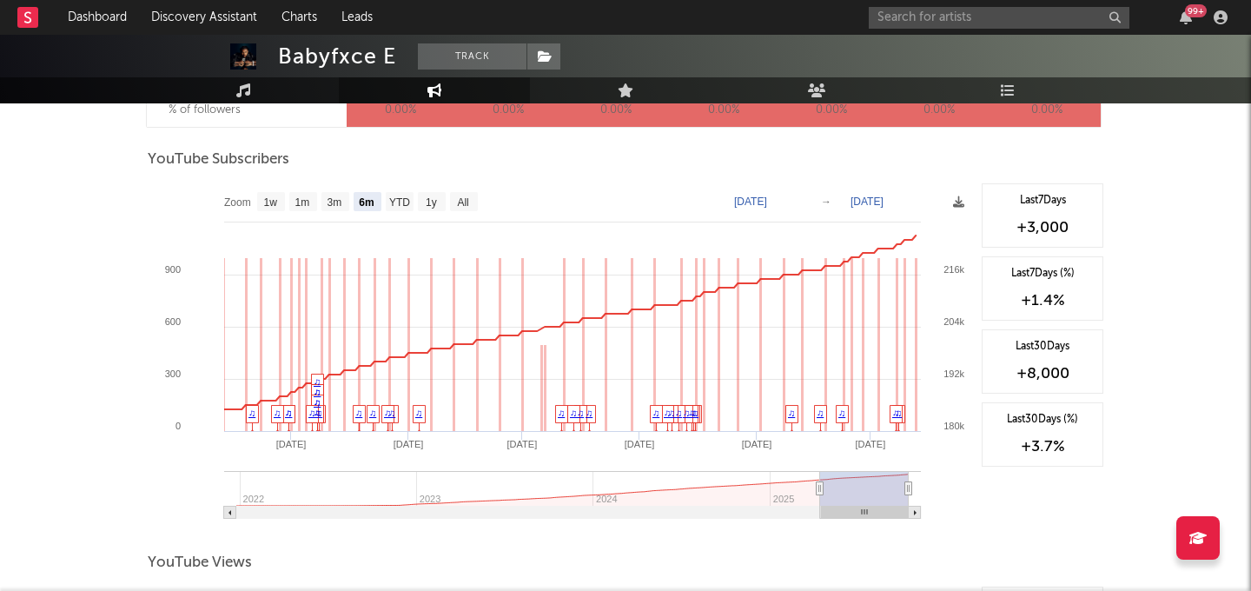
scroll to position [1402, 0]
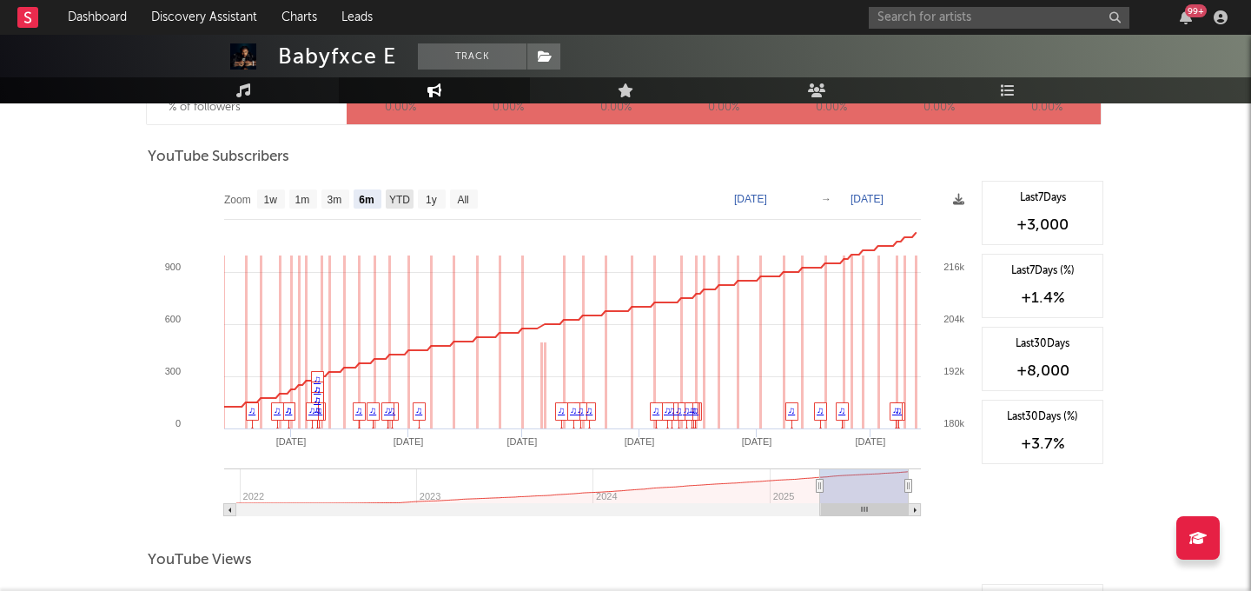
click at [398, 199] on text "YTD" at bounding box center [399, 200] width 21 height 12
select select "YTD"
type input "2025-01-01"
